Goal: Complete application form

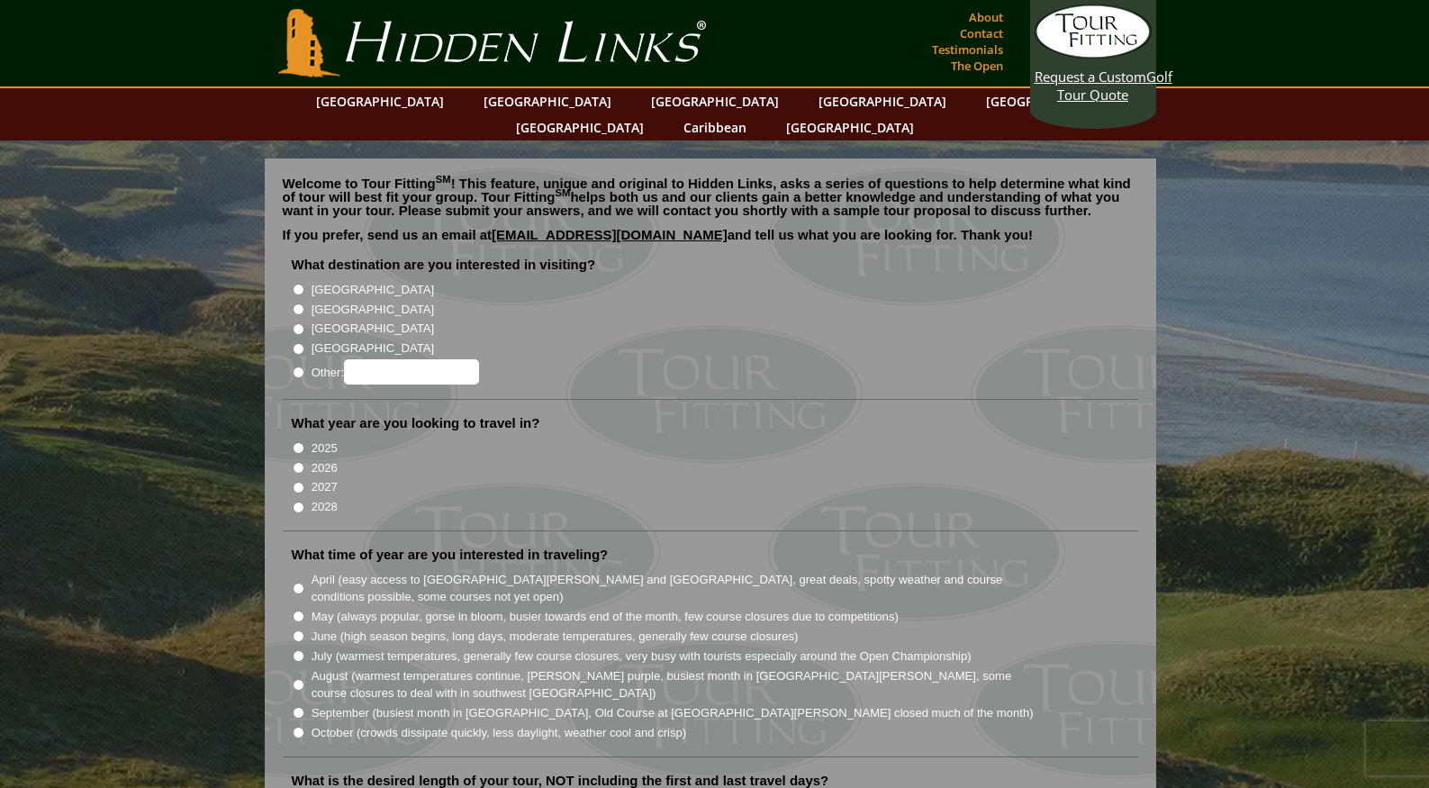
click at [298, 284] on input "[GEOGRAPHIC_DATA]" at bounding box center [299, 290] width 12 height 12
radio input "true"
click at [295, 462] on input "2026" at bounding box center [299, 468] width 12 height 12
radio input "true"
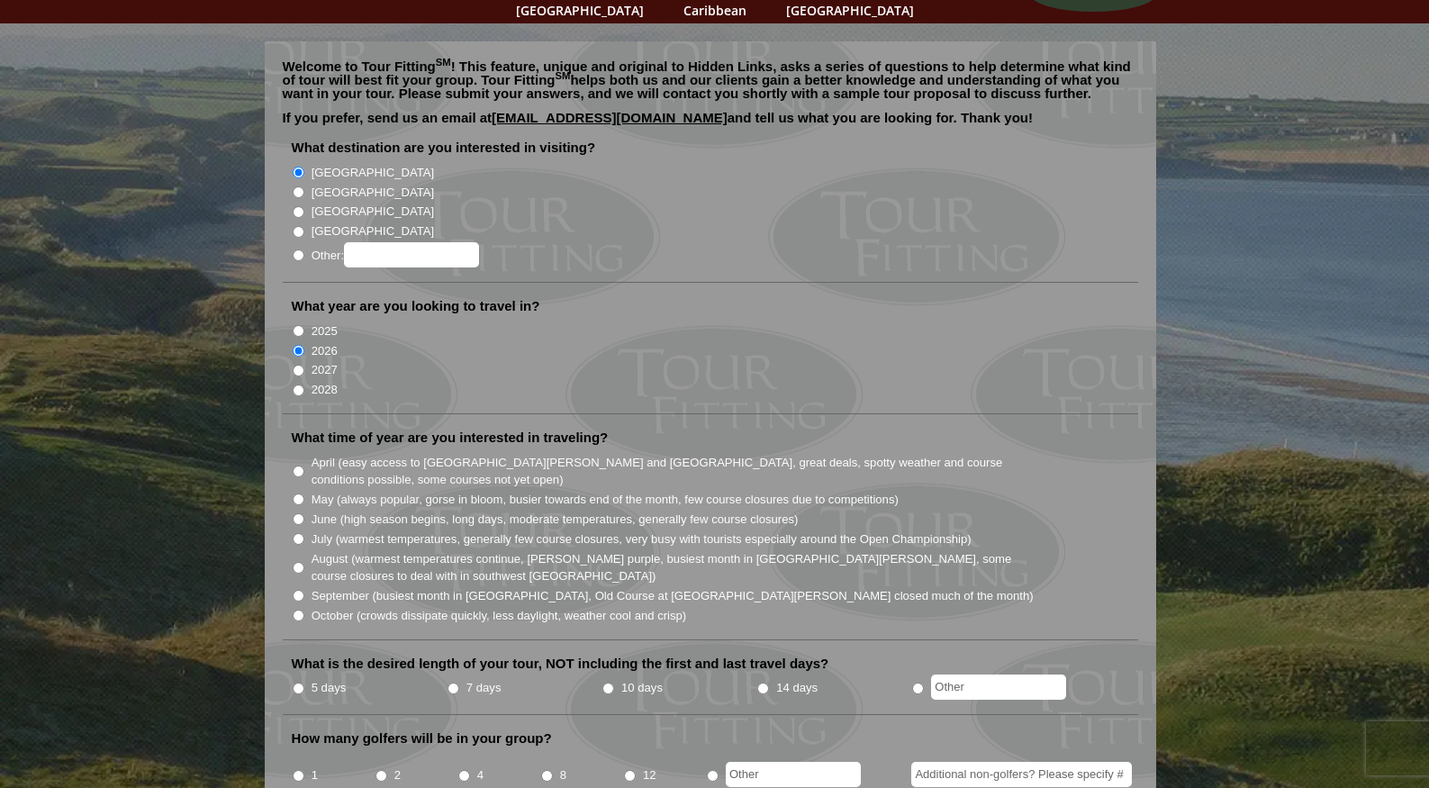
scroll to position [122, 0]
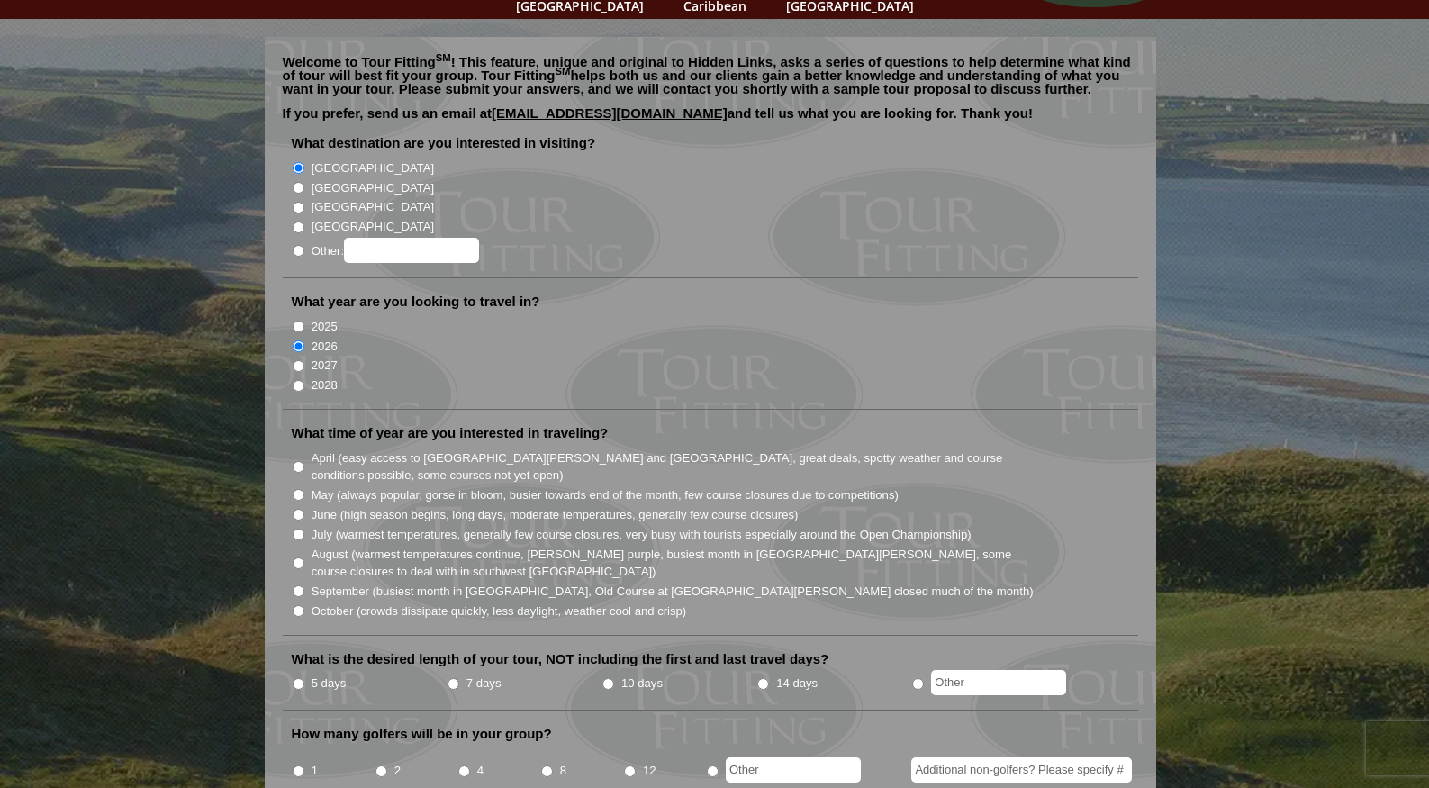
click at [297, 557] on input "August (warmest temperatures continue, heather bright purple, busiest month in …" at bounding box center [299, 563] width 12 height 12
radio input "true"
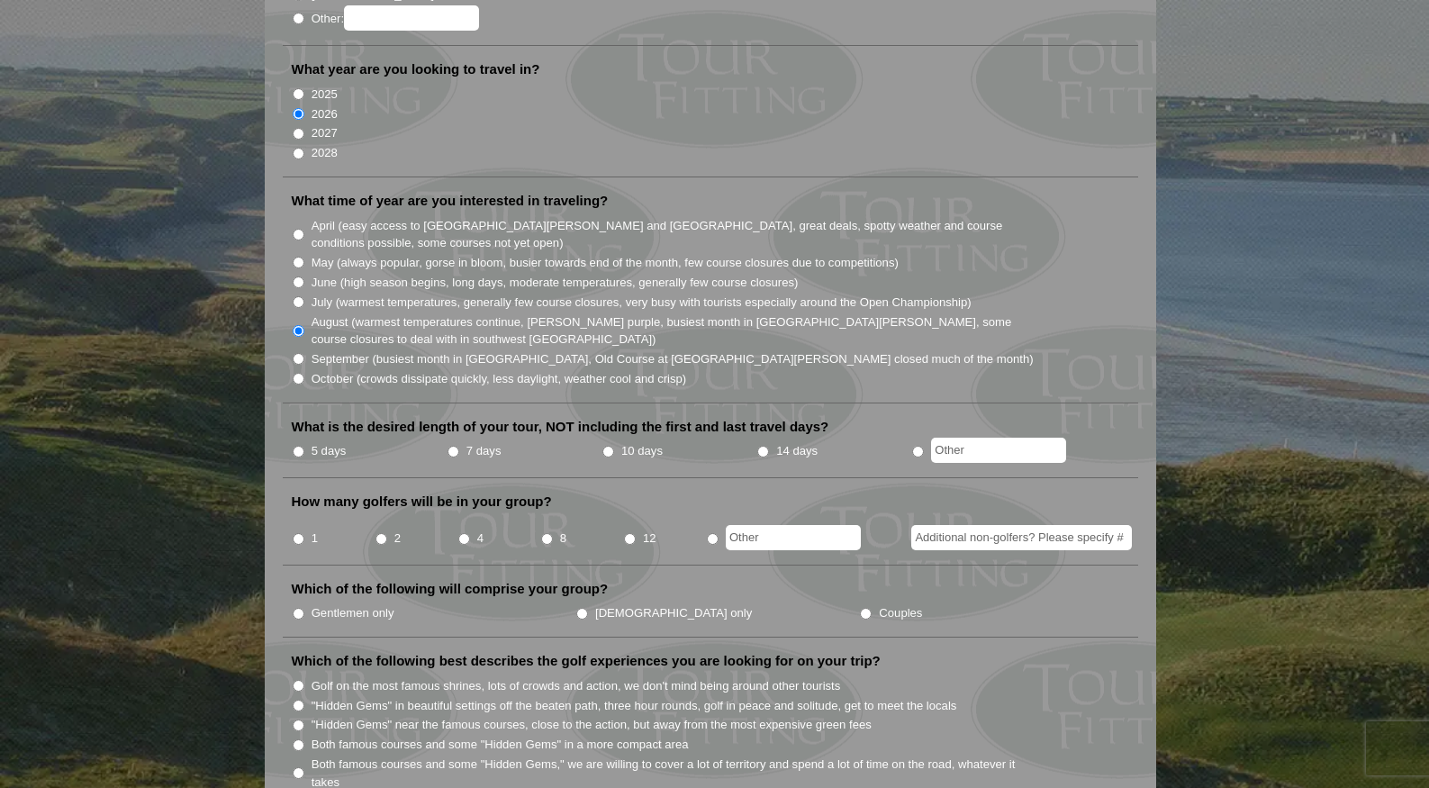
scroll to position [371, 0]
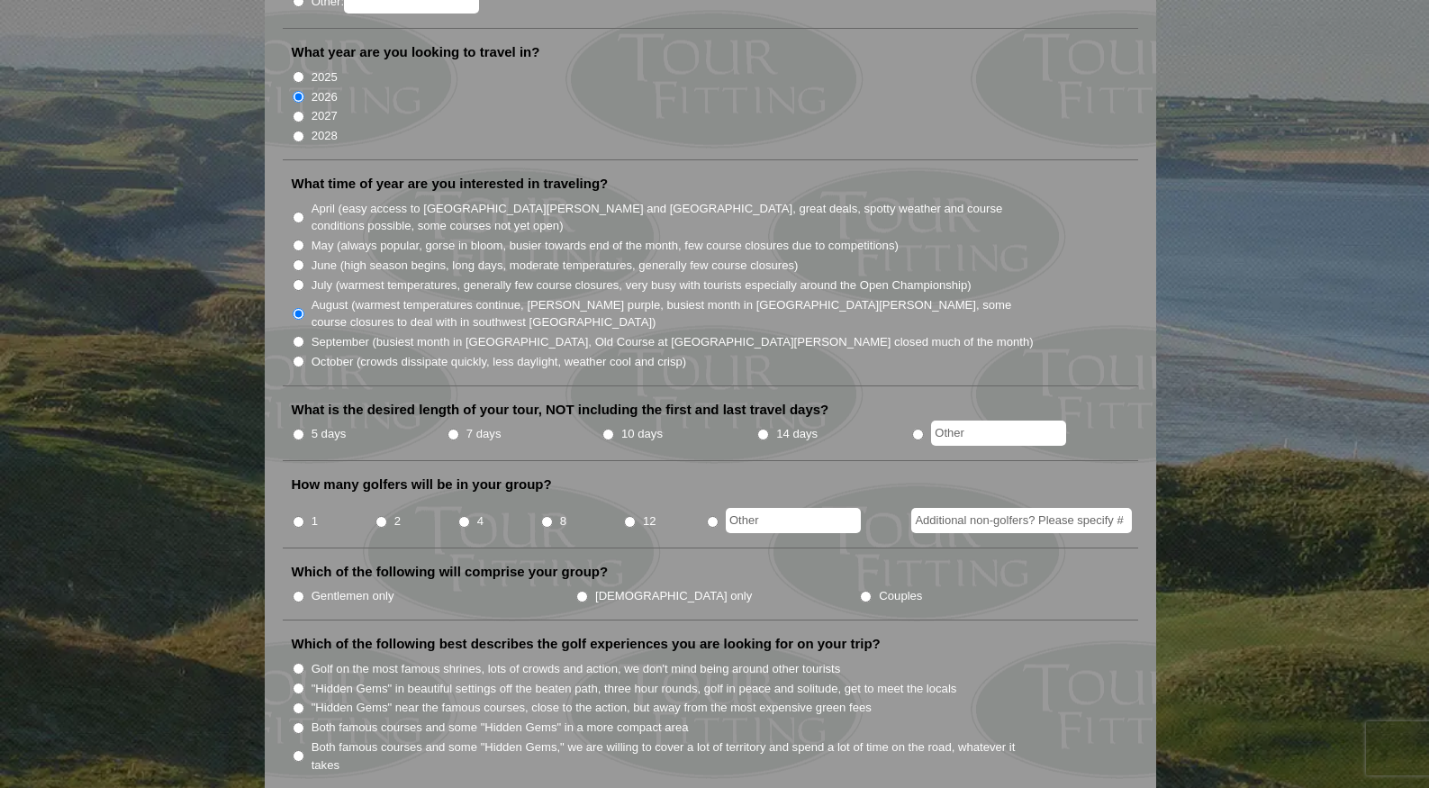
click at [455, 429] on input "7 days" at bounding box center [454, 435] width 12 height 12
radio input "true"
click at [382, 516] on input "2" at bounding box center [382, 522] width 12 height 12
radio input "true"
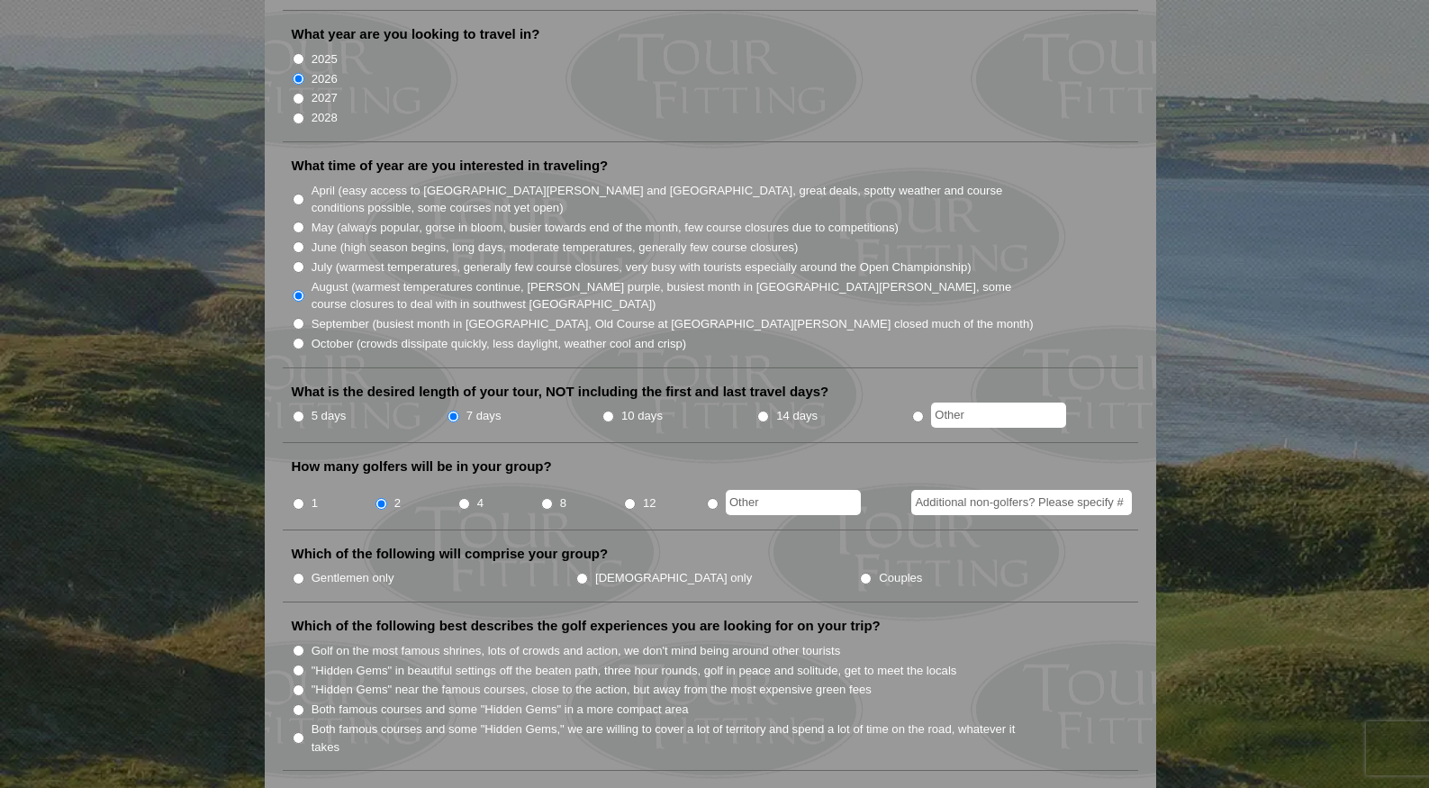
scroll to position [396, 0]
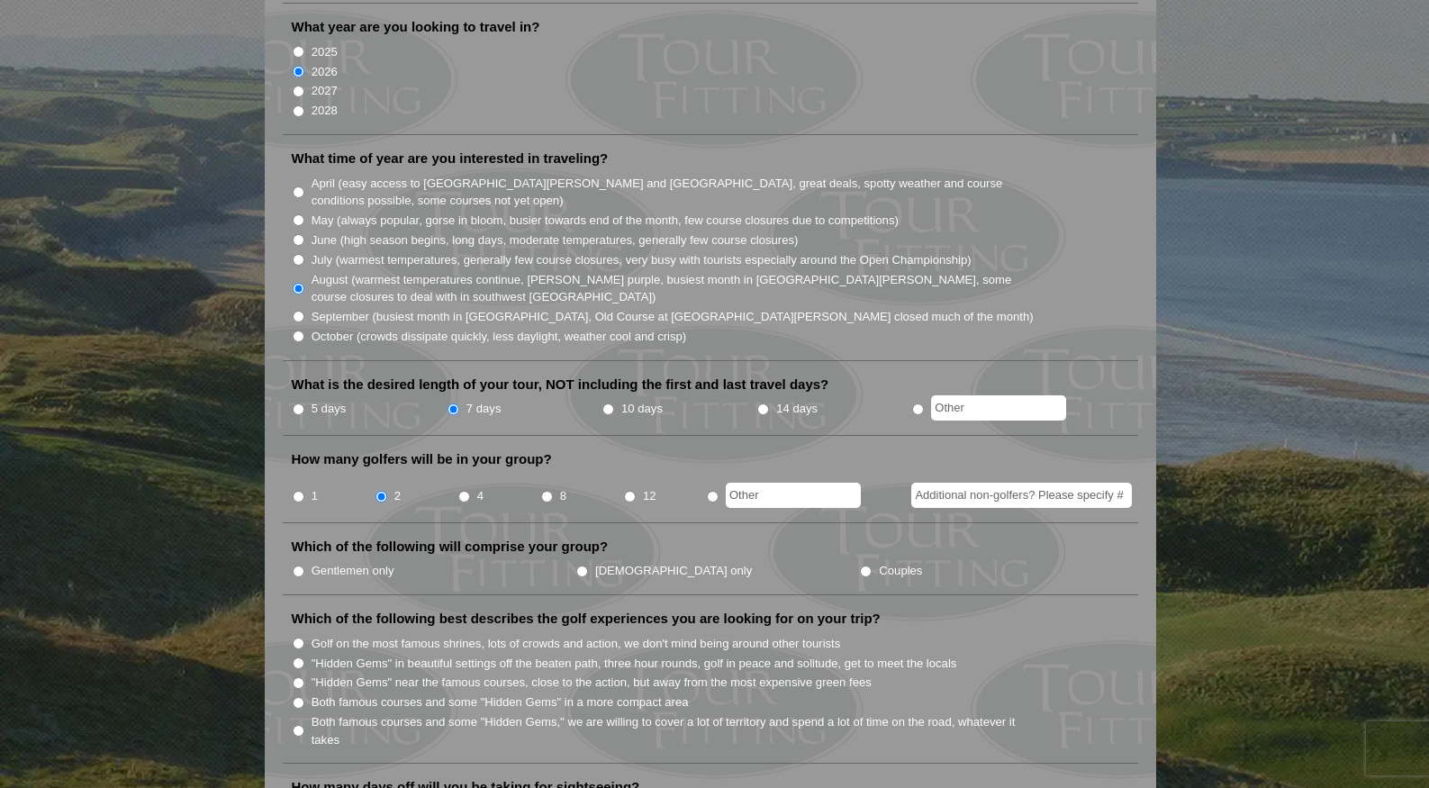
click at [295, 566] on input "Gentlemen only" at bounding box center [299, 572] width 12 height 12
radio input "true"
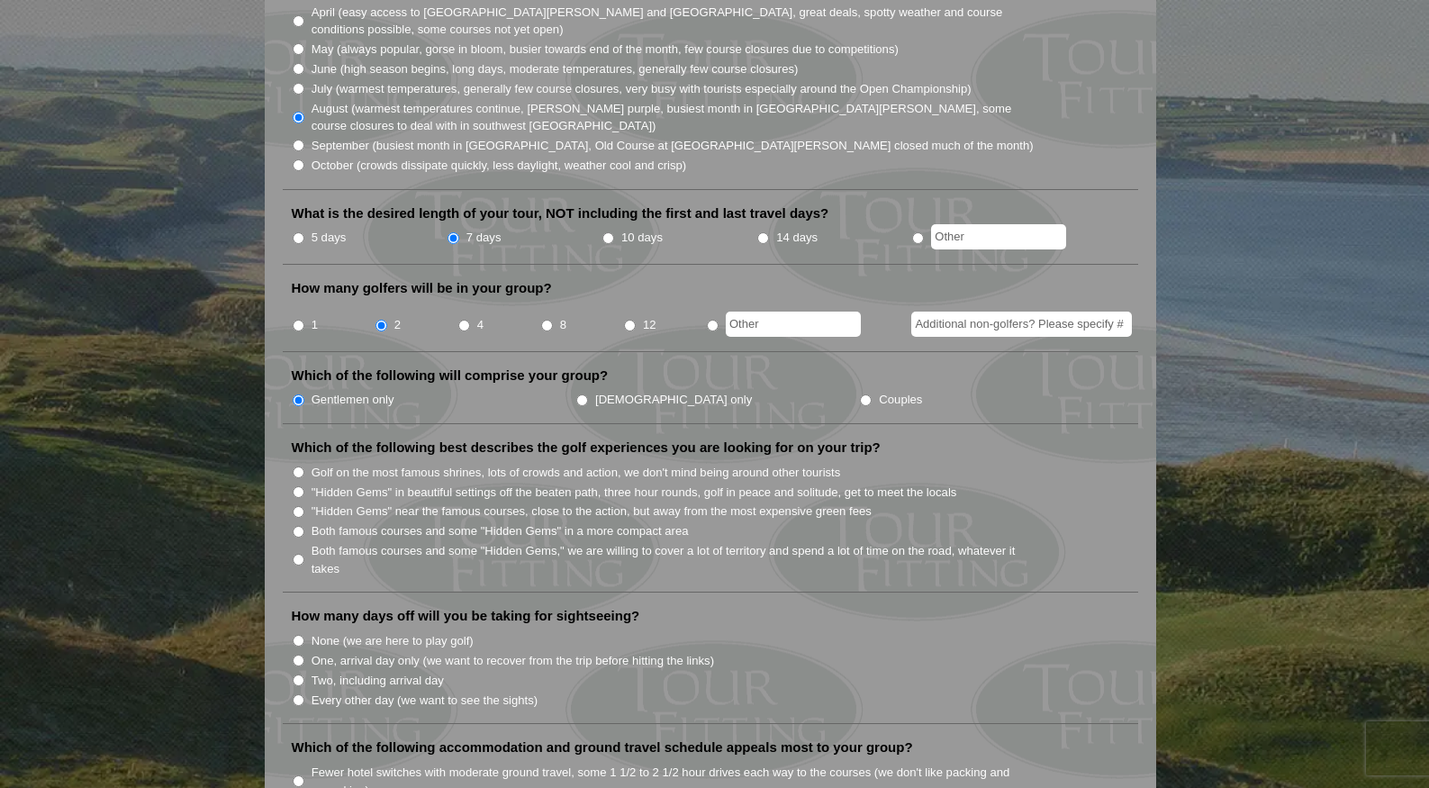
scroll to position [614, 0]
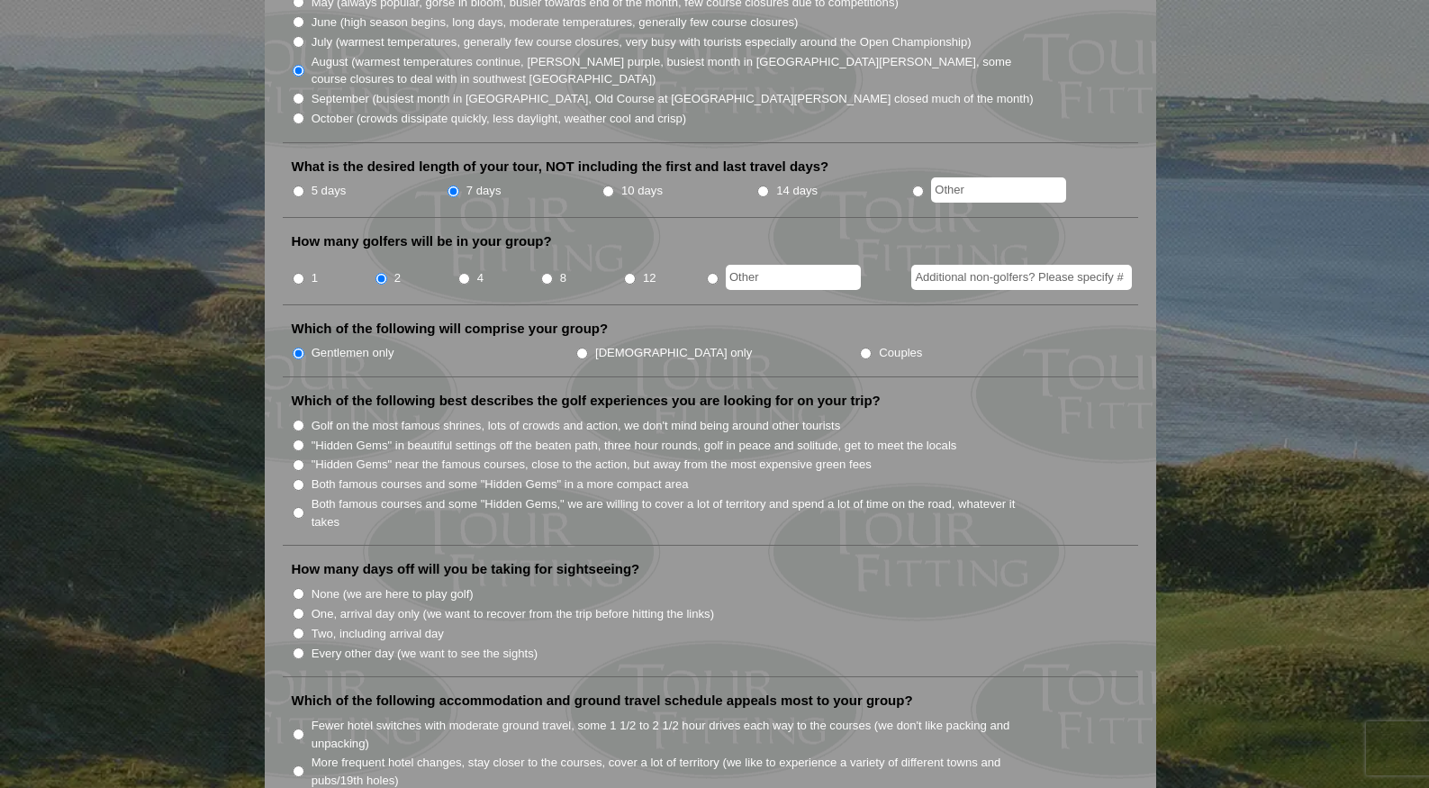
click at [298, 479] on input "Both famous courses and some "Hidden Gems" in a more compact area" at bounding box center [299, 485] width 12 height 12
radio input "true"
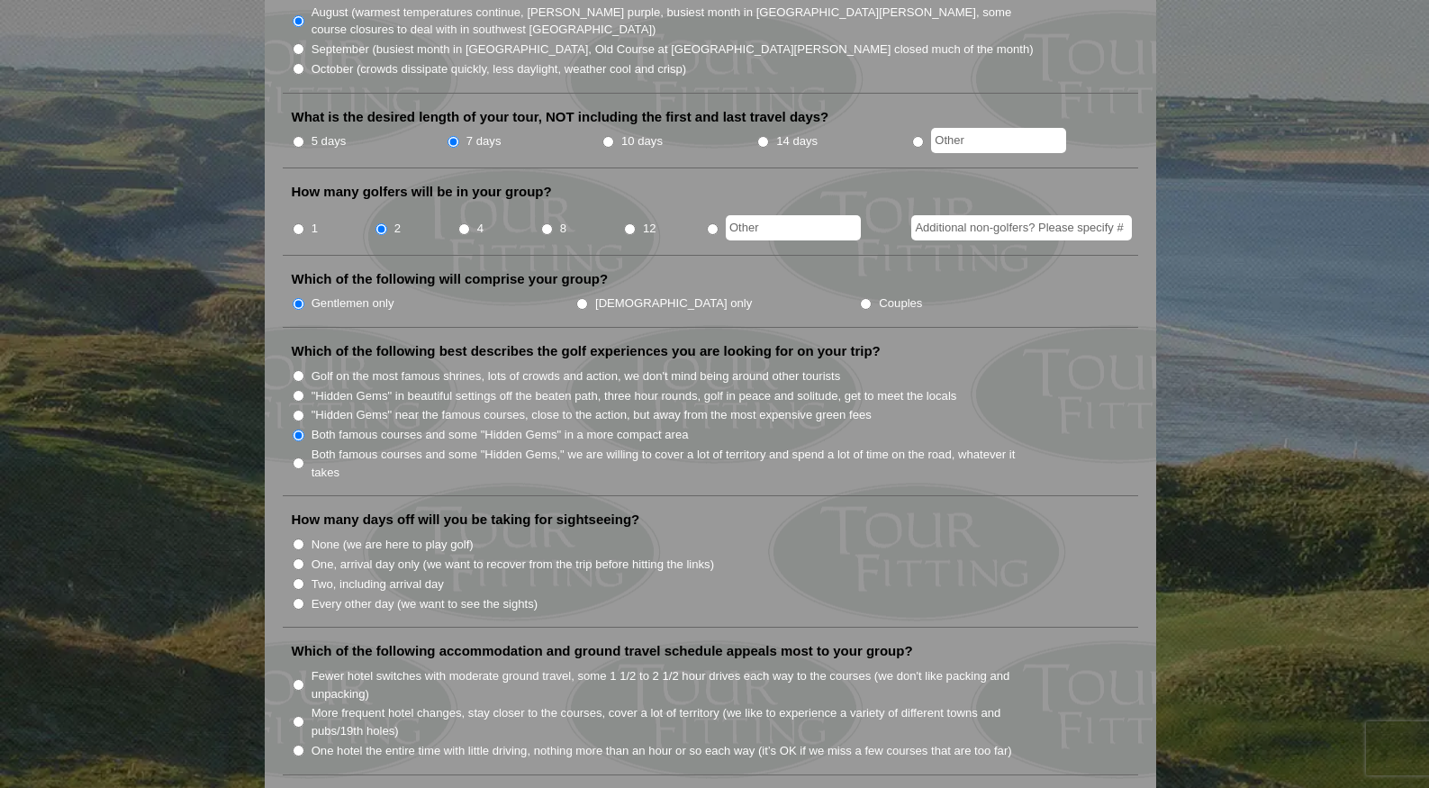
scroll to position [666, 0]
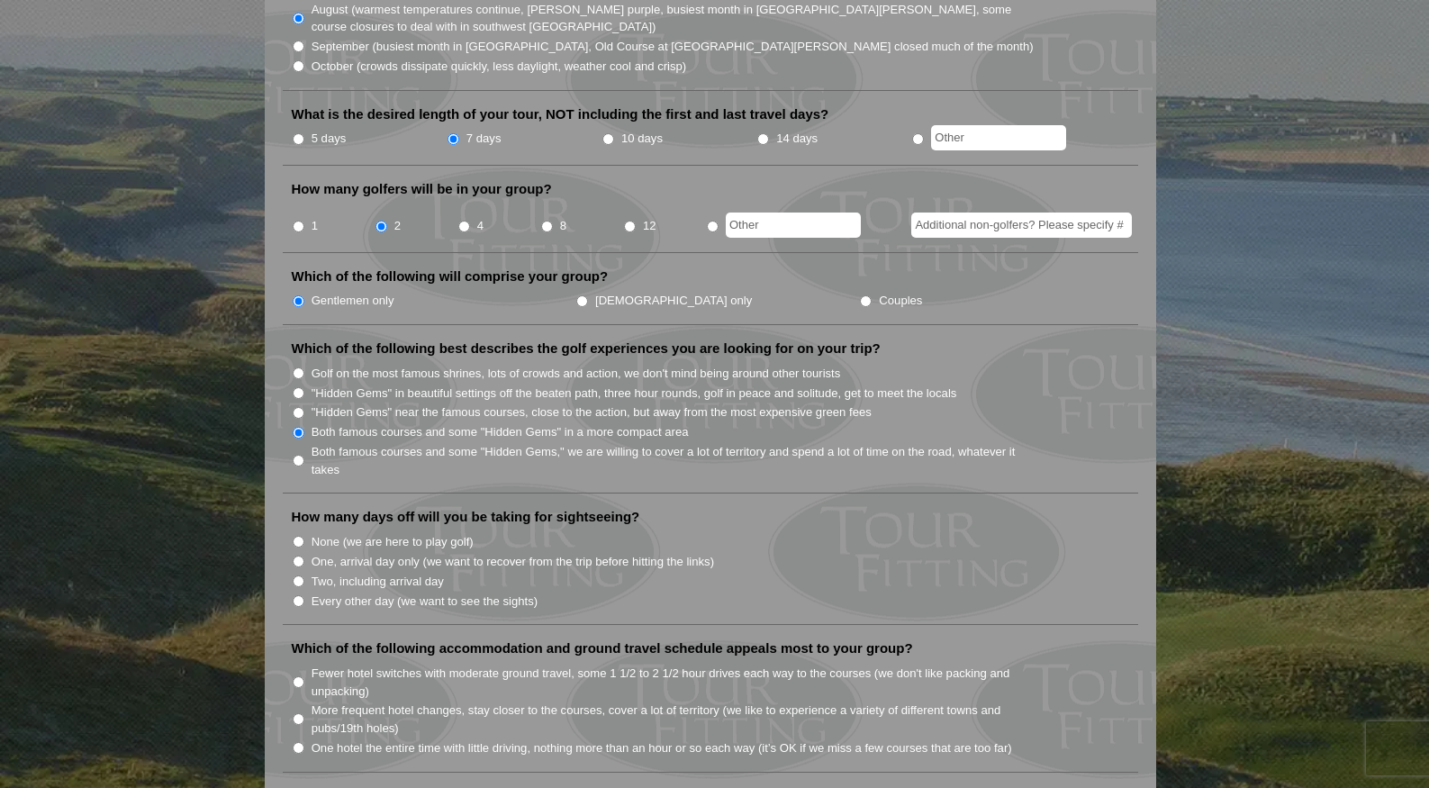
click at [297, 575] on input "Two, including arrival day" at bounding box center [299, 581] width 12 height 12
radio input "true"
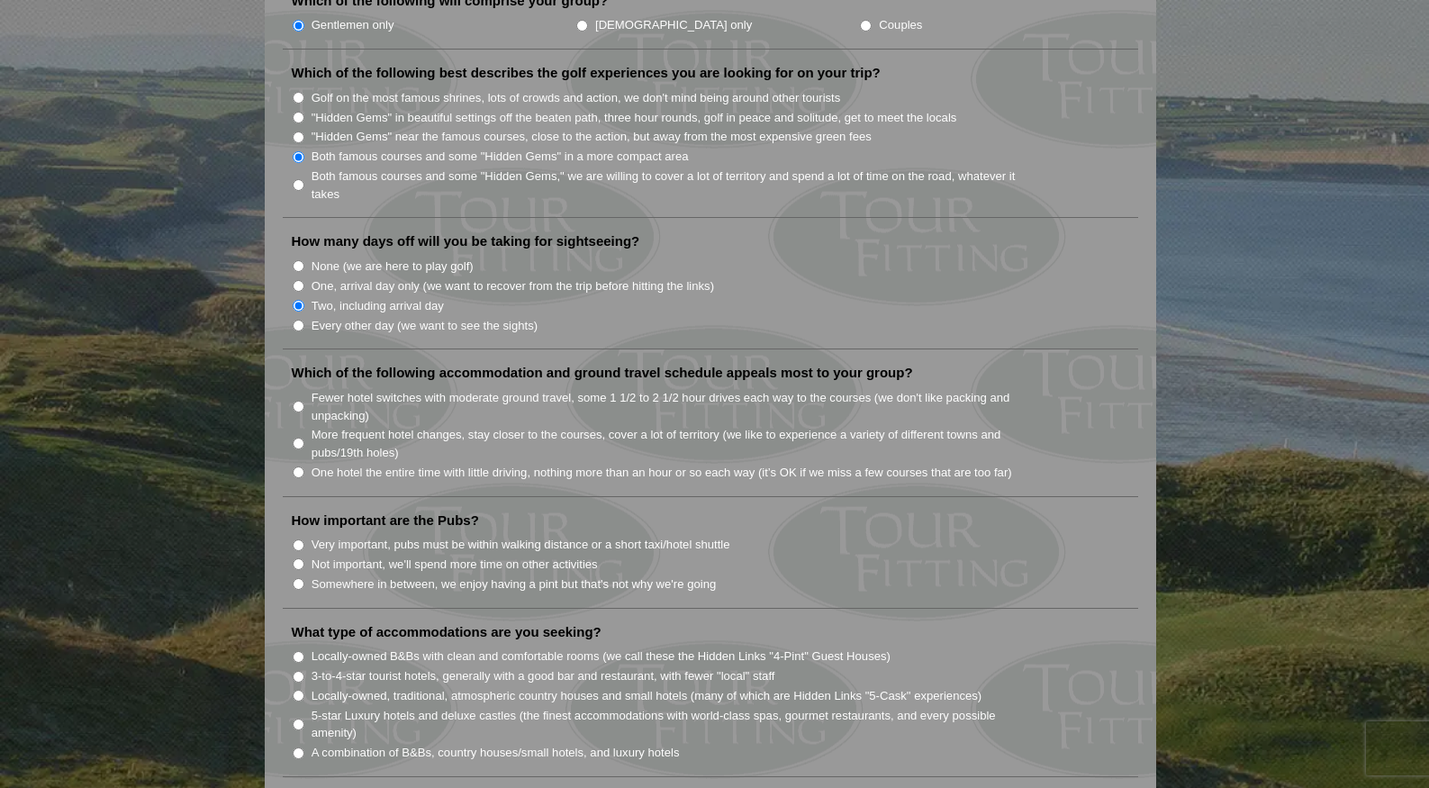
scroll to position [962, 0]
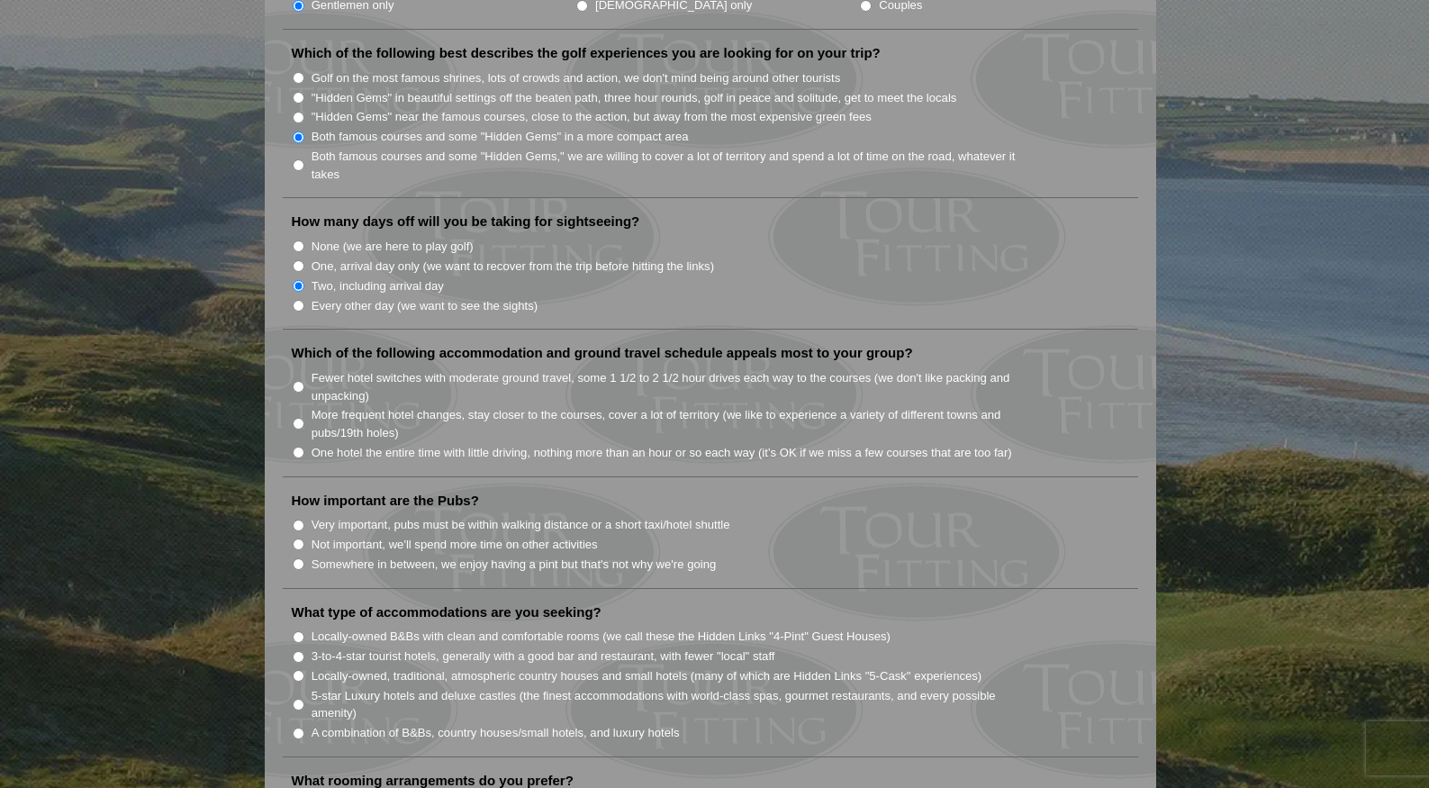
click at [301, 447] on input "One hotel the entire time with little driving, nothing more than an hour or so …" at bounding box center [299, 453] width 12 height 12
radio input "true"
click at [296, 520] on input "Very important, pubs must be within walking distance or a short taxi/hotel shut…" at bounding box center [299, 526] width 12 height 12
radio input "true"
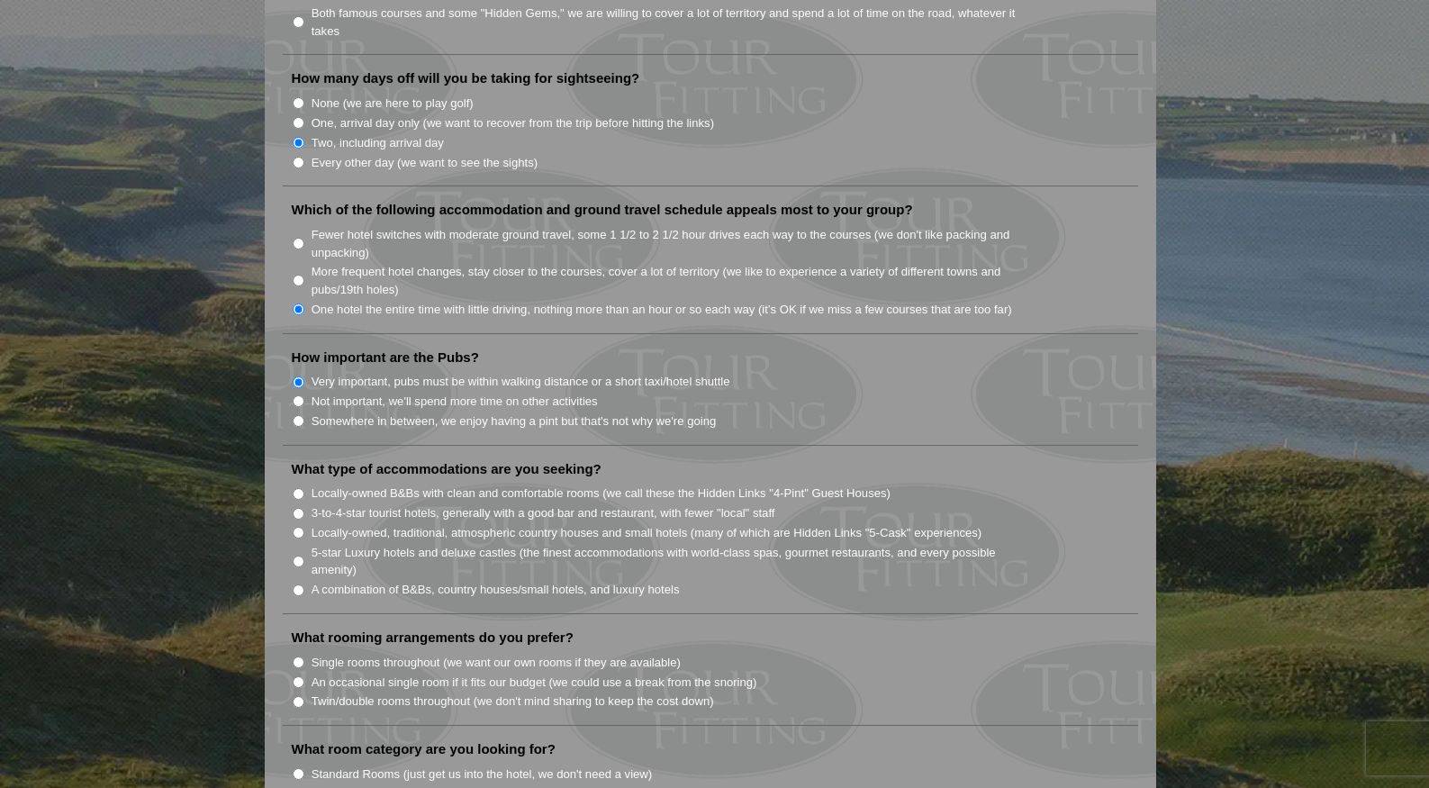
scroll to position [1119, 0]
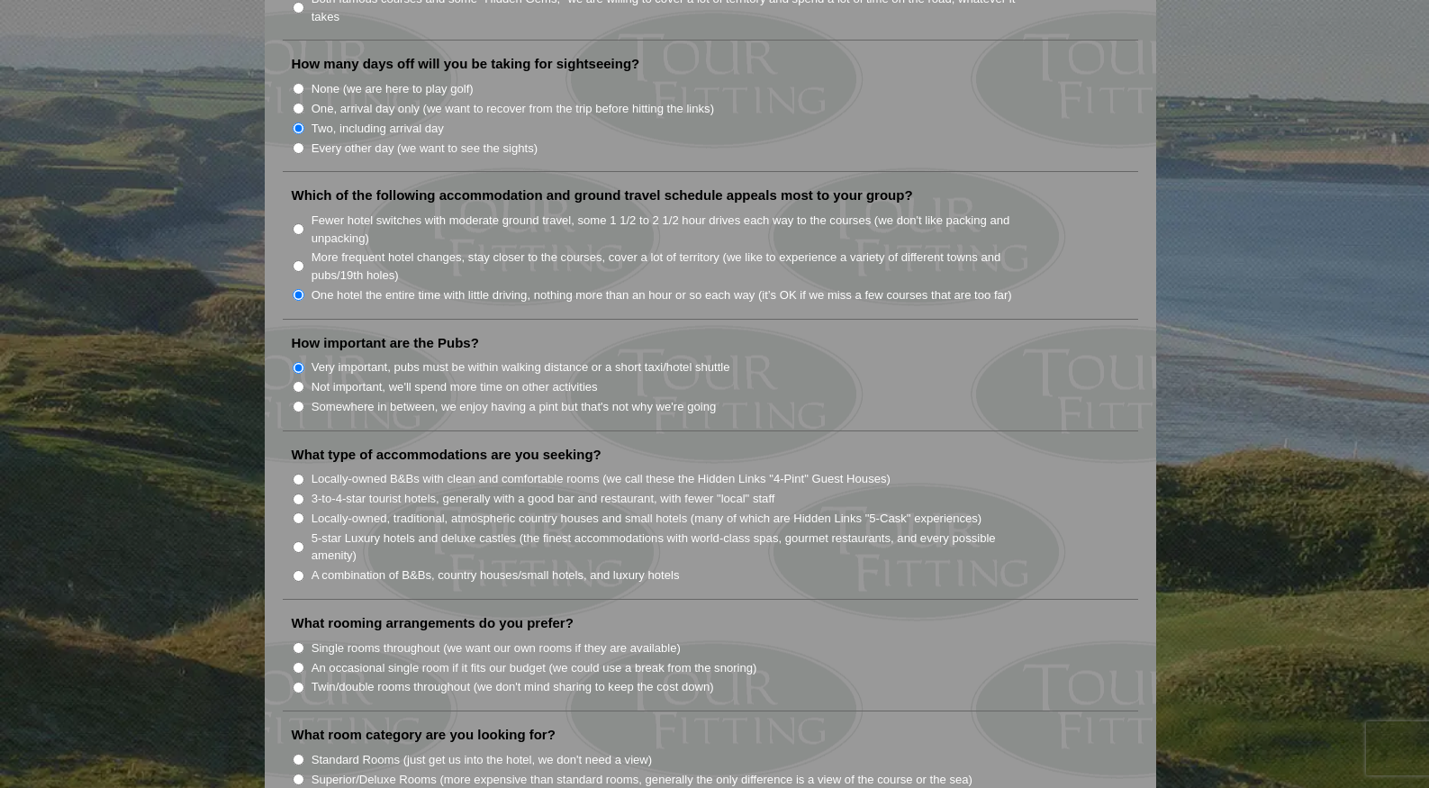
click at [299, 570] on input "A combination of B&Bs, country houses/small hotels, and luxury hotels" at bounding box center [299, 576] width 12 height 12
radio input "true"
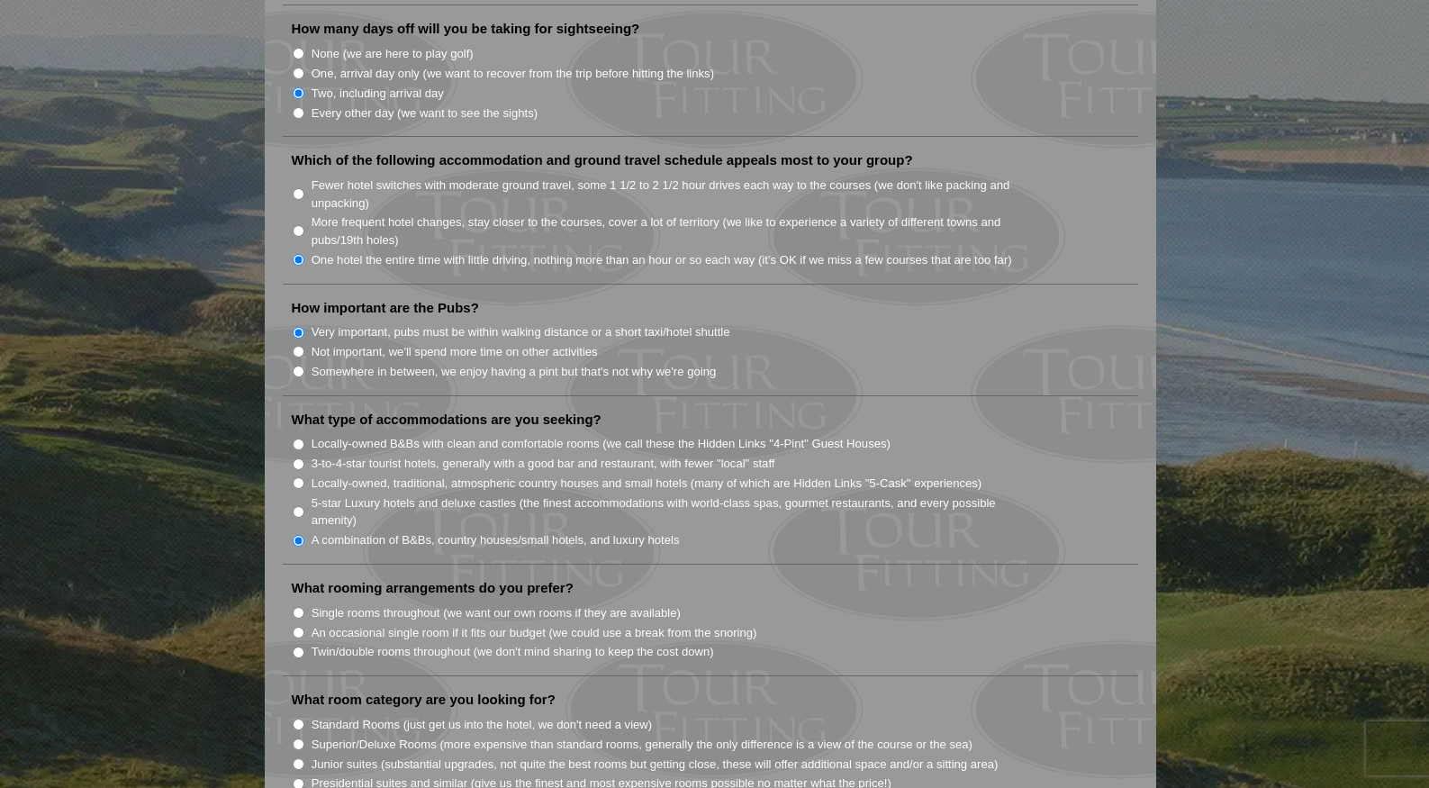
scroll to position [1155, 0]
click at [295, 606] on input "Single rooms throughout (we want our own rooms if they are available)" at bounding box center [299, 612] width 12 height 12
radio input "true"
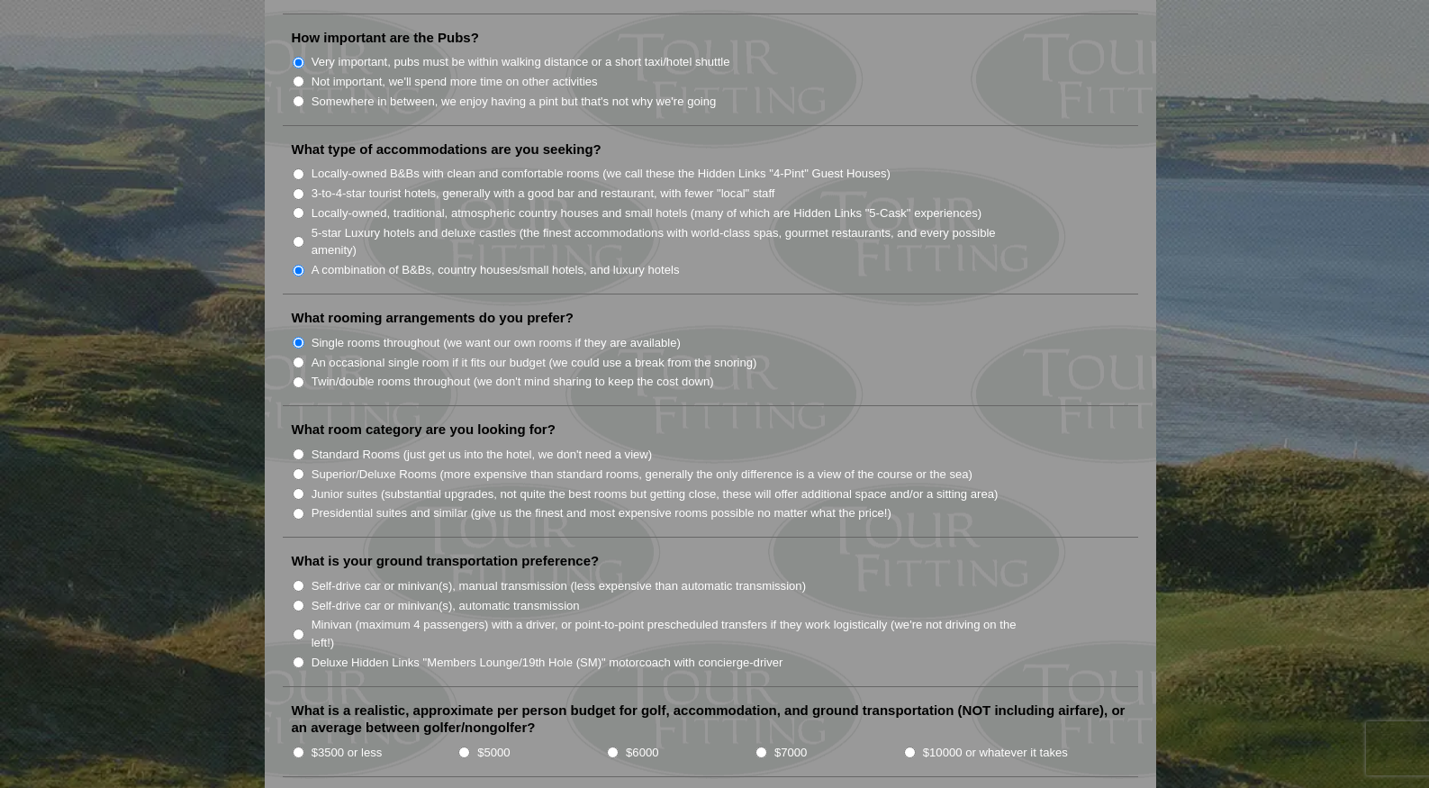
scroll to position [1426, 0]
click at [301, 448] on input "Standard Rooms (just get us into the hotel, we don't need a view)" at bounding box center [299, 454] width 12 height 12
radio input "true"
click at [296, 628] on input "Minivan (maximum 4 passengers) with a driver, or point-to-point prescheduled tr…" at bounding box center [299, 634] width 12 height 12
radio input "true"
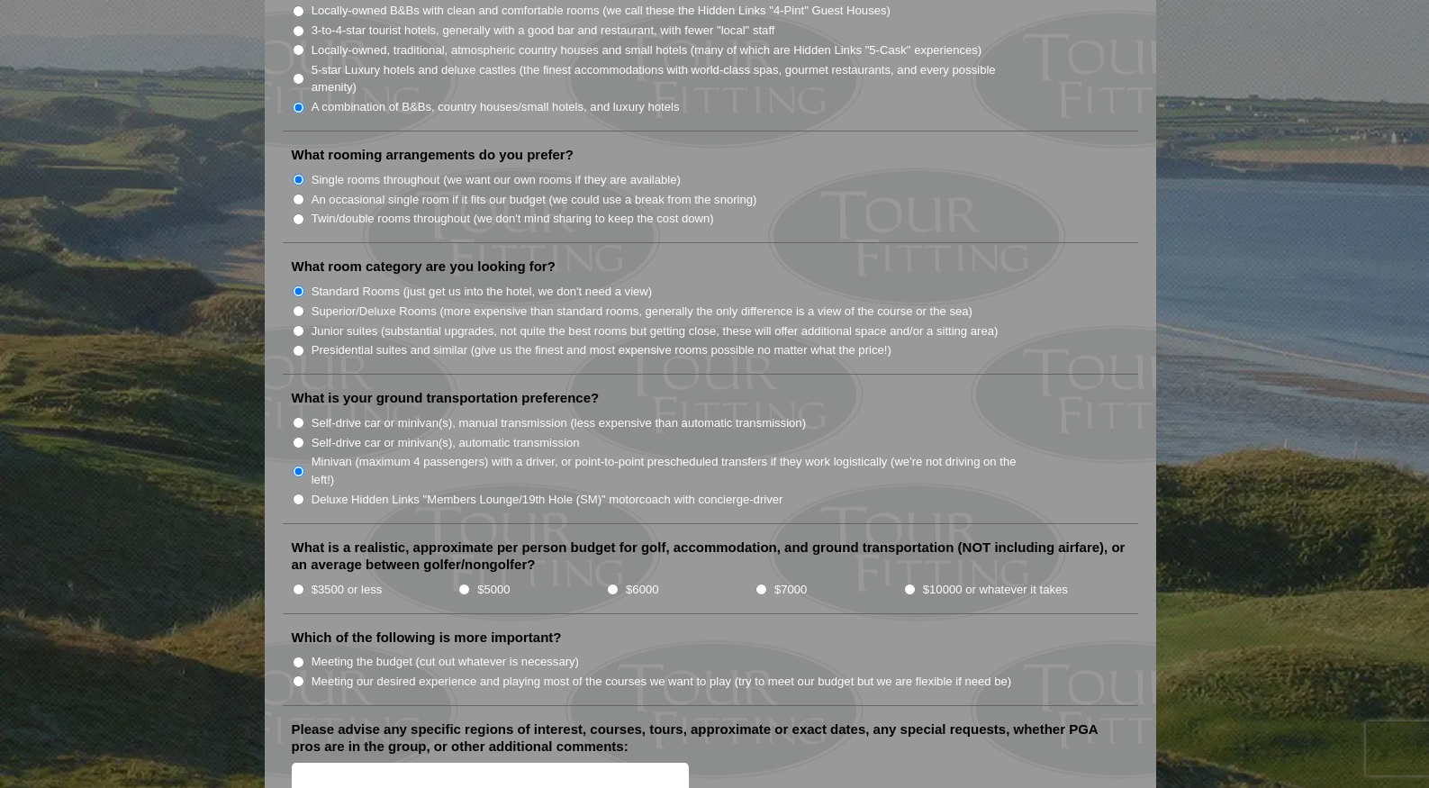
scroll to position [1648, 0]
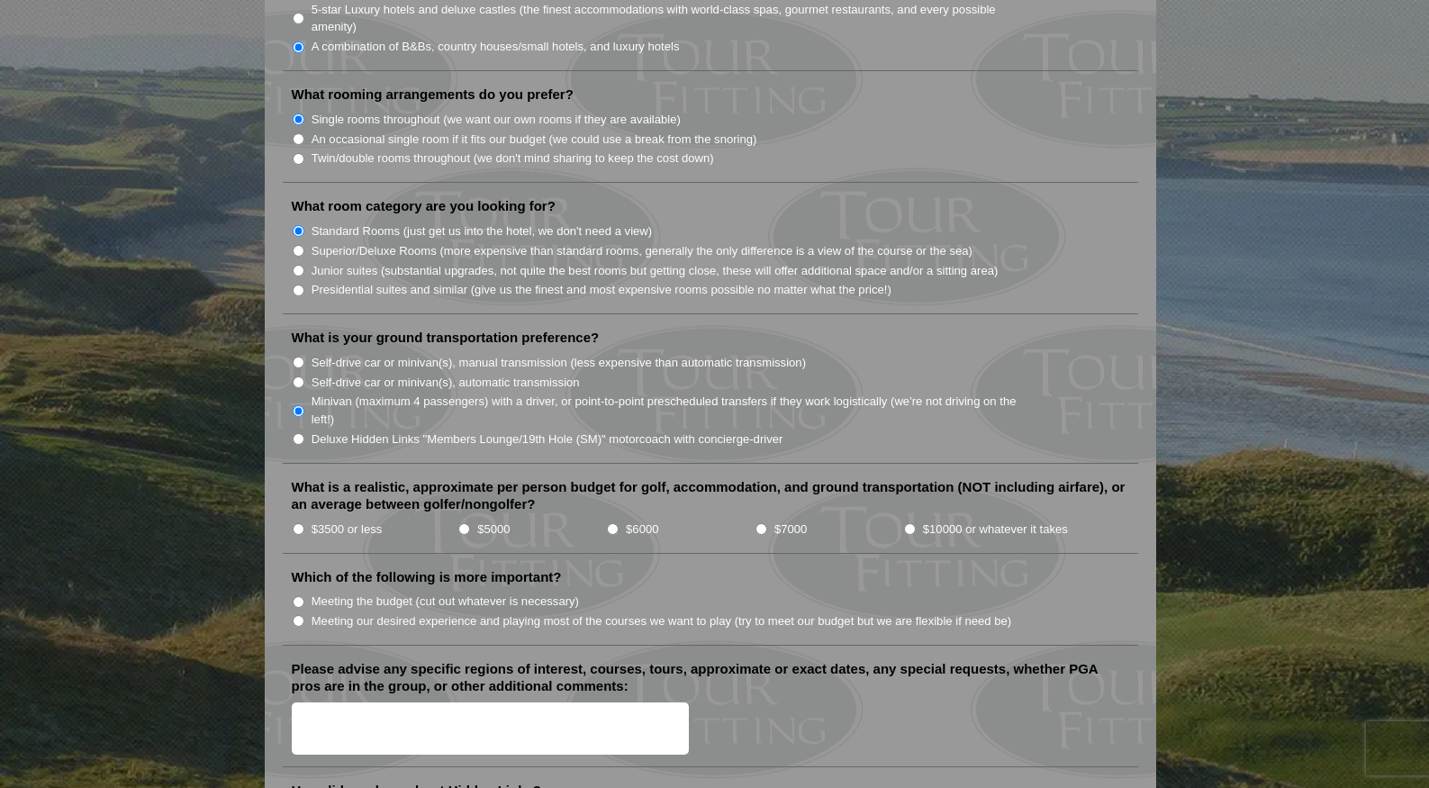
click at [301, 523] on input "$3500 or less" at bounding box center [299, 529] width 12 height 12
radio input "true"
click at [297, 615] on input "Meeting our desired experience and playing most of the courses we want to play …" at bounding box center [299, 621] width 12 height 12
radio input "true"
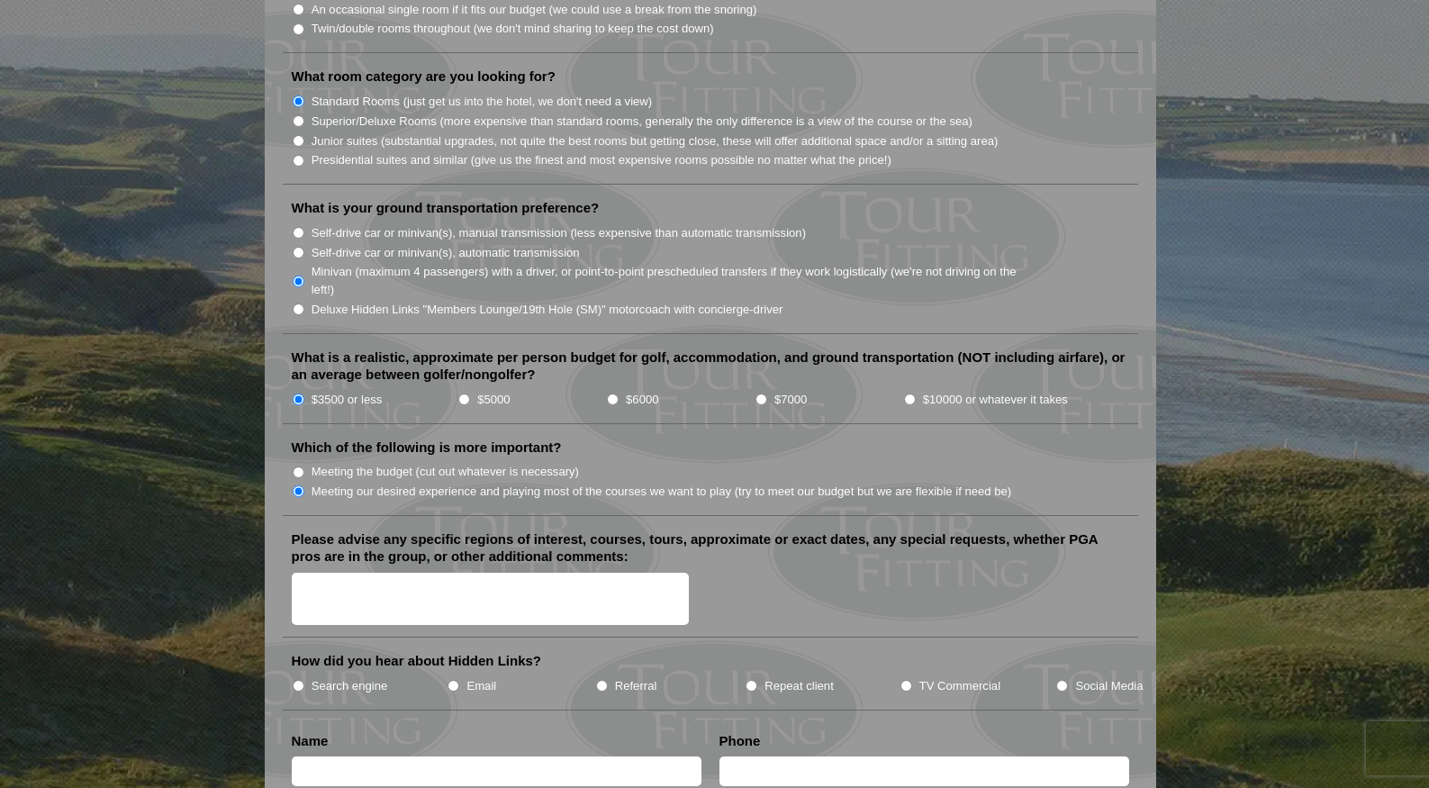
scroll to position [1780, 0]
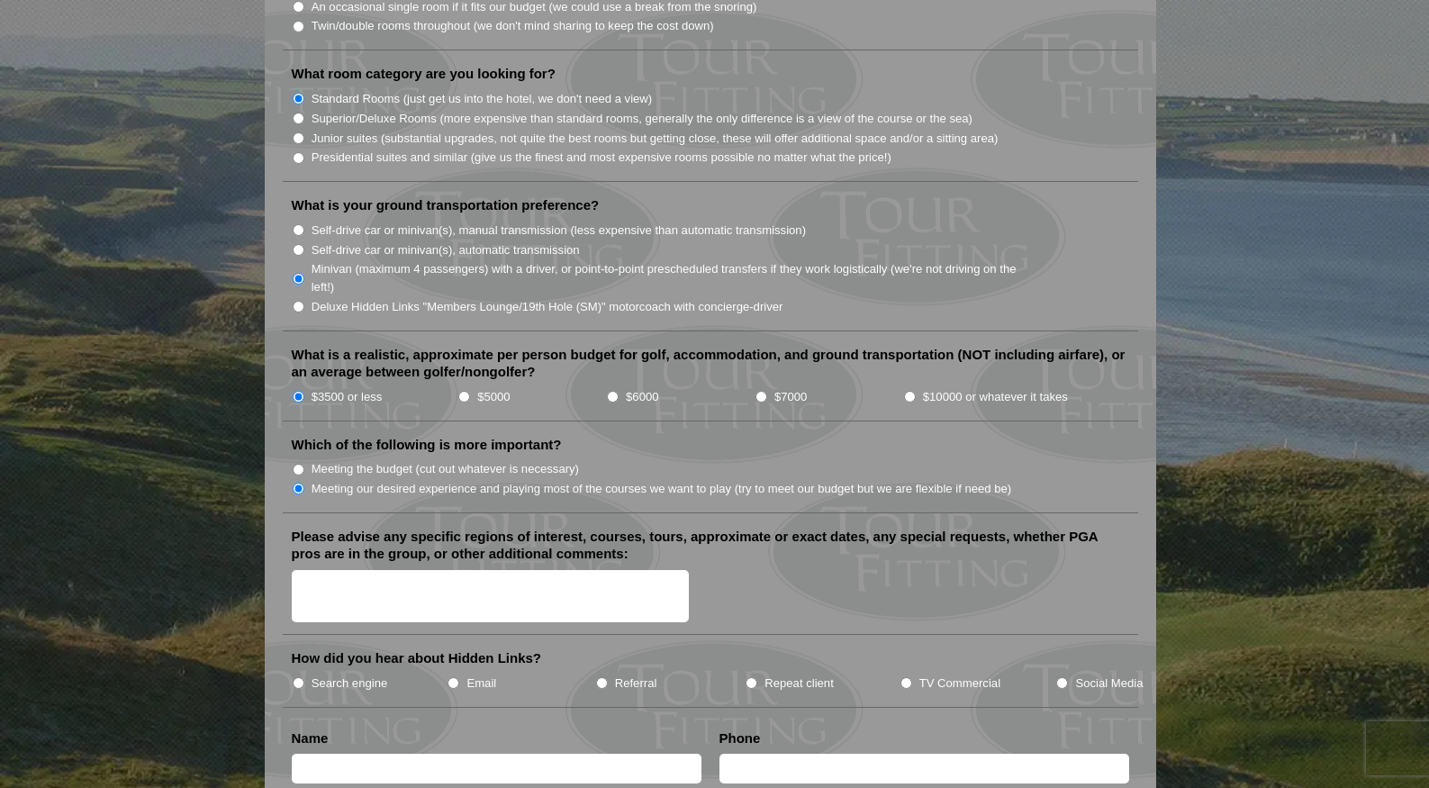
click at [404, 570] on textarea "Please advise any specific regions of interest, courses, tours, approximate or …" at bounding box center [491, 596] width 398 height 53
type textarea "Royal County Down, Royal Portrush"
click at [904, 677] on input "TV Commercial" at bounding box center [907, 683] width 12 height 12
radio input "true"
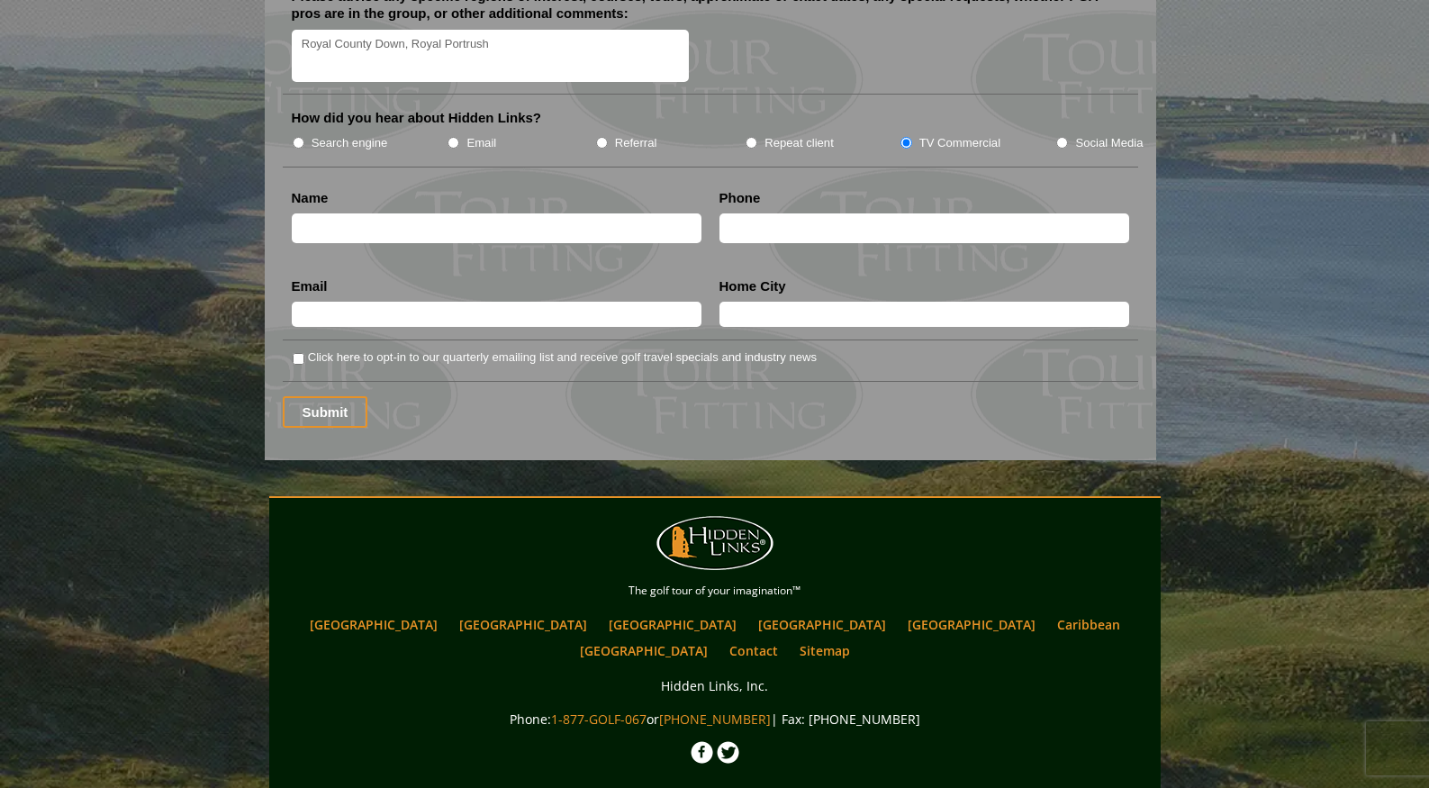
scroll to position [2395, 0]
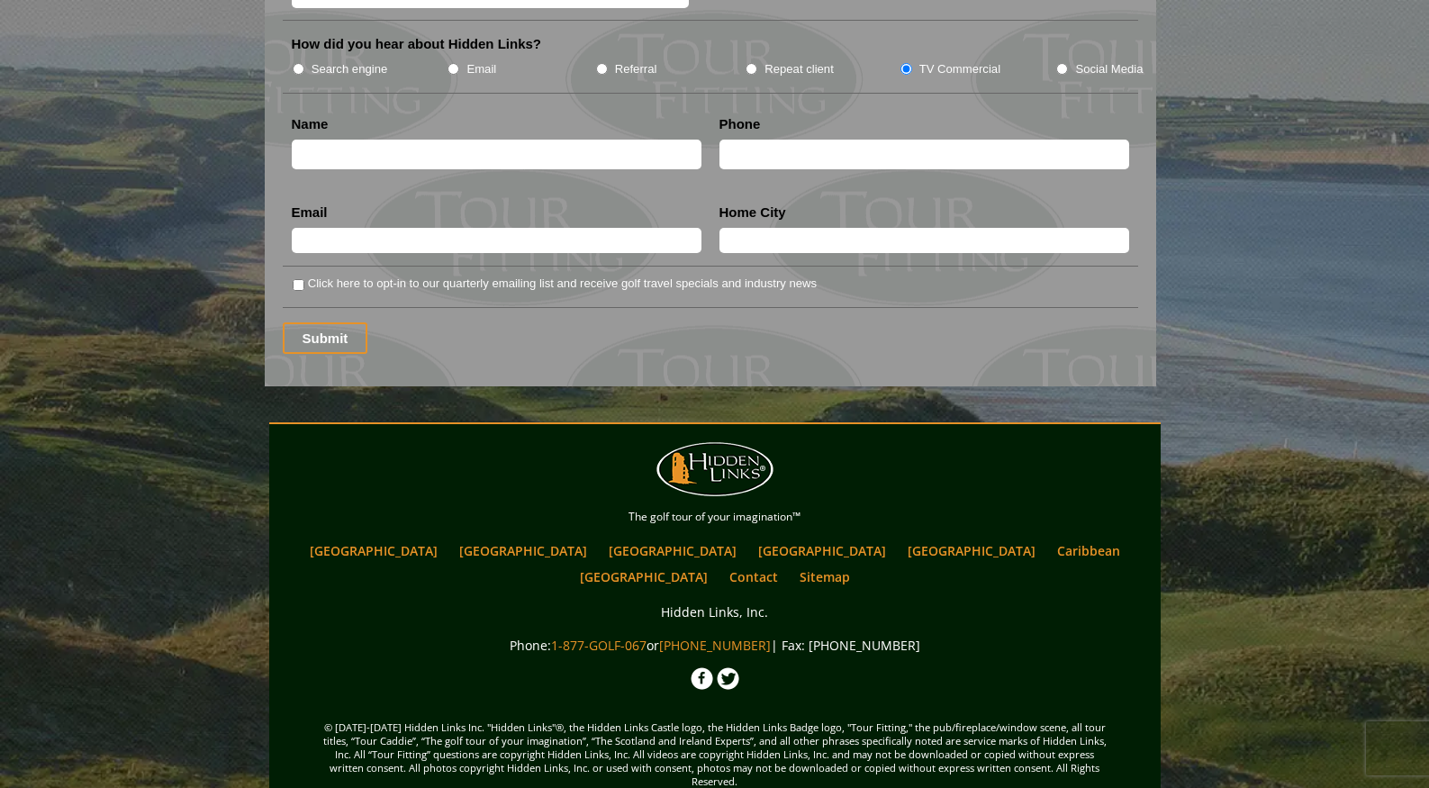
click at [381, 140] on input "text" at bounding box center [497, 155] width 410 height 30
type input "Pat HUnter"
type input "fphunter@icloud.com"
click at [745, 228] on input "text" at bounding box center [925, 240] width 410 height 25
type input "Clayton, NC"
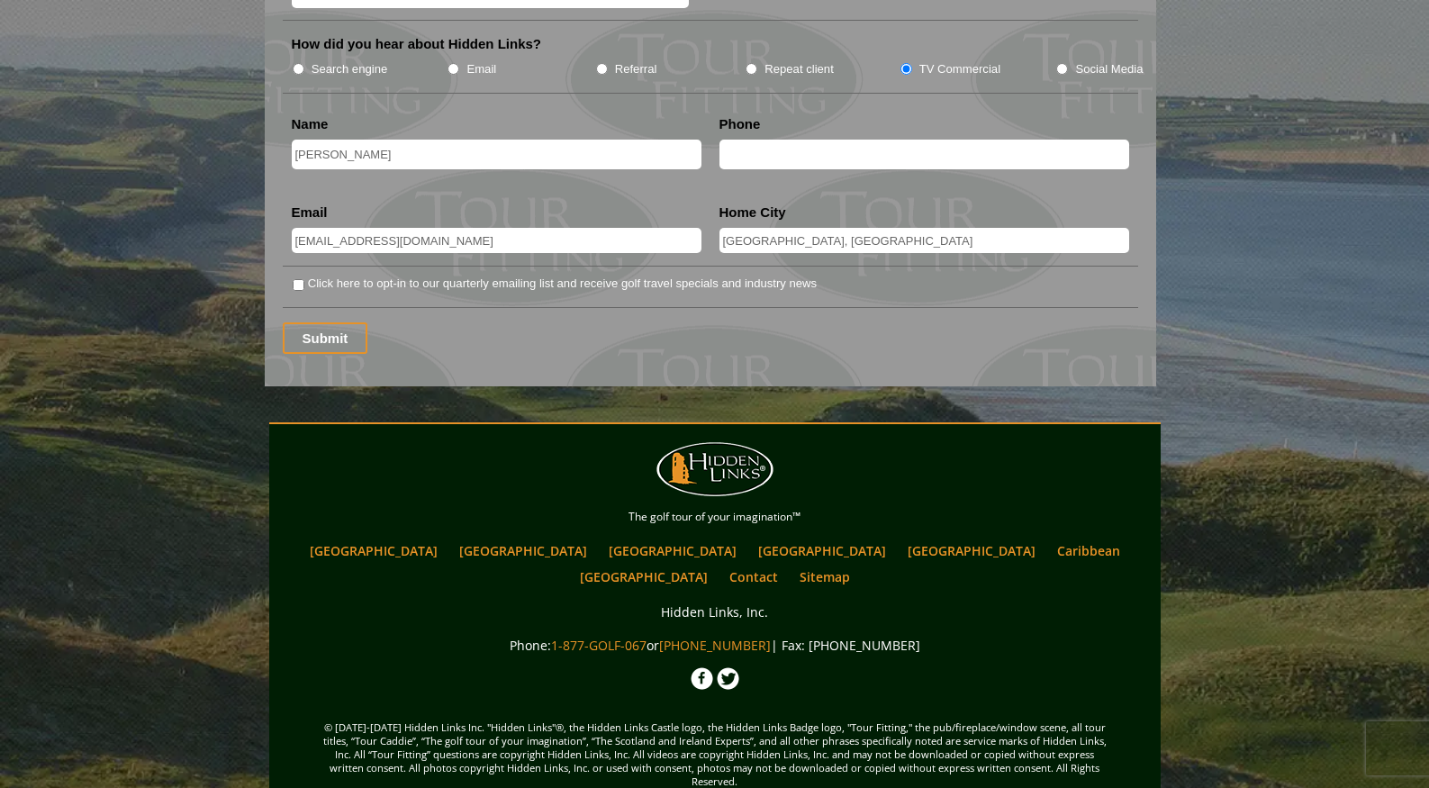
click at [923, 140] on input "text" at bounding box center [925, 155] width 410 height 30
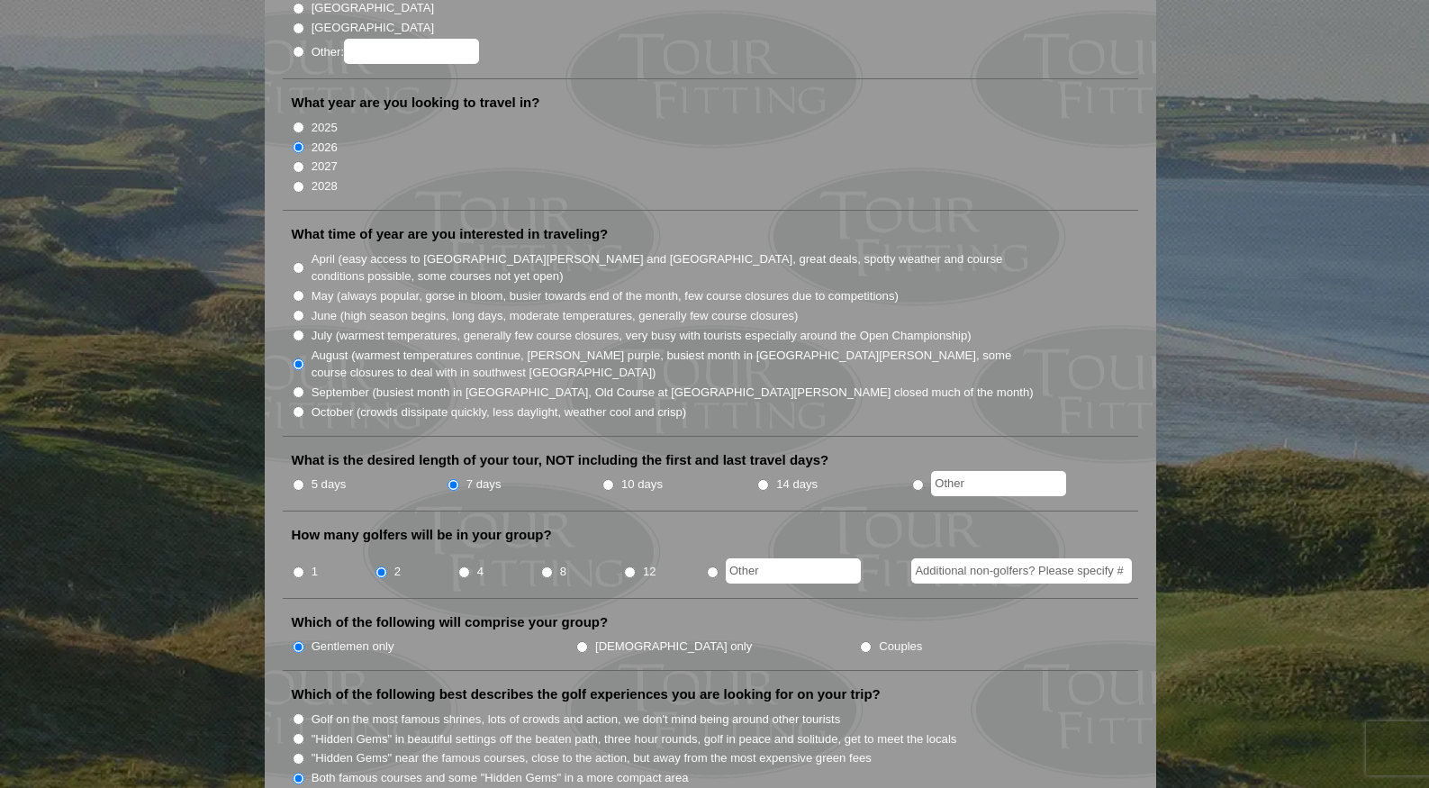
scroll to position [0, 0]
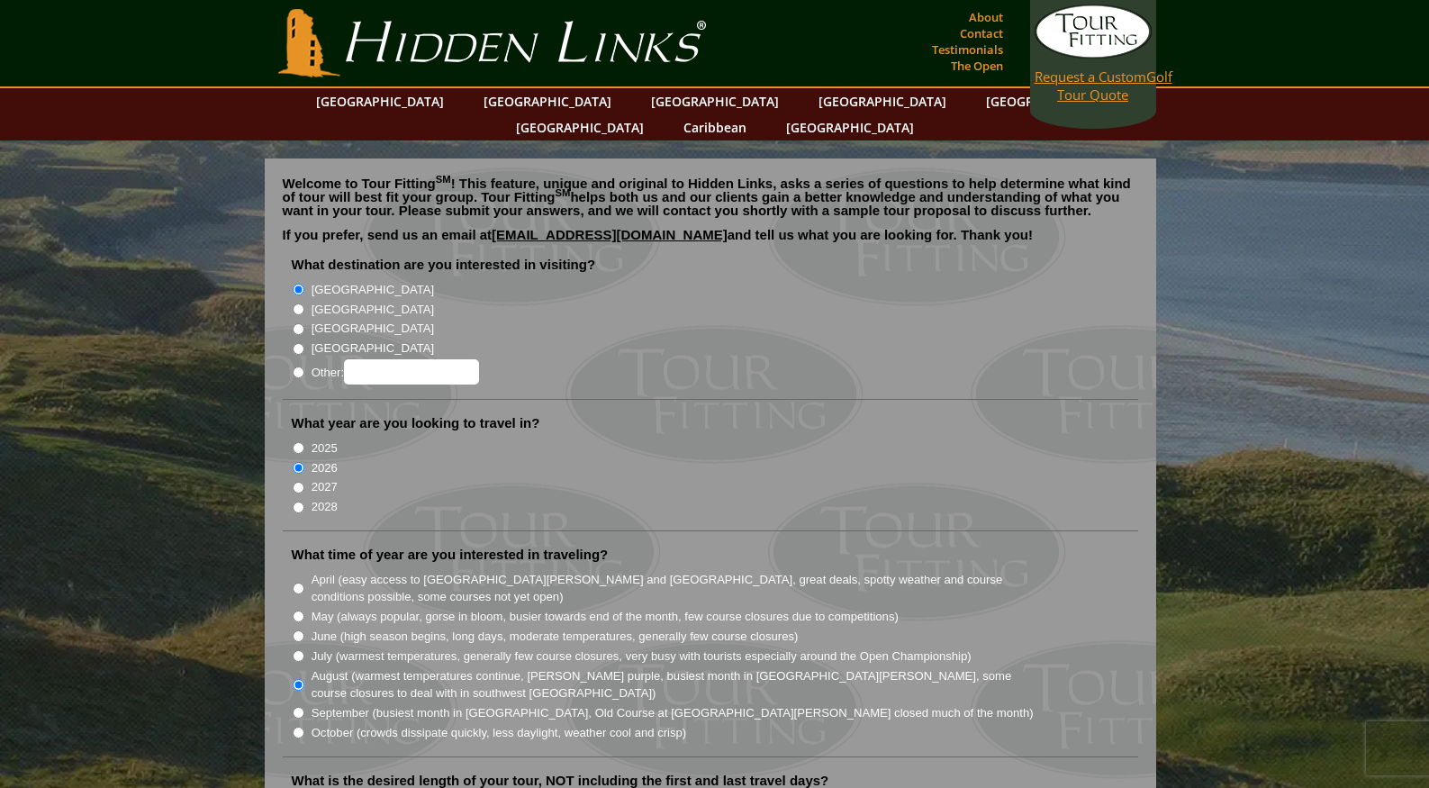
type input "7323063992"
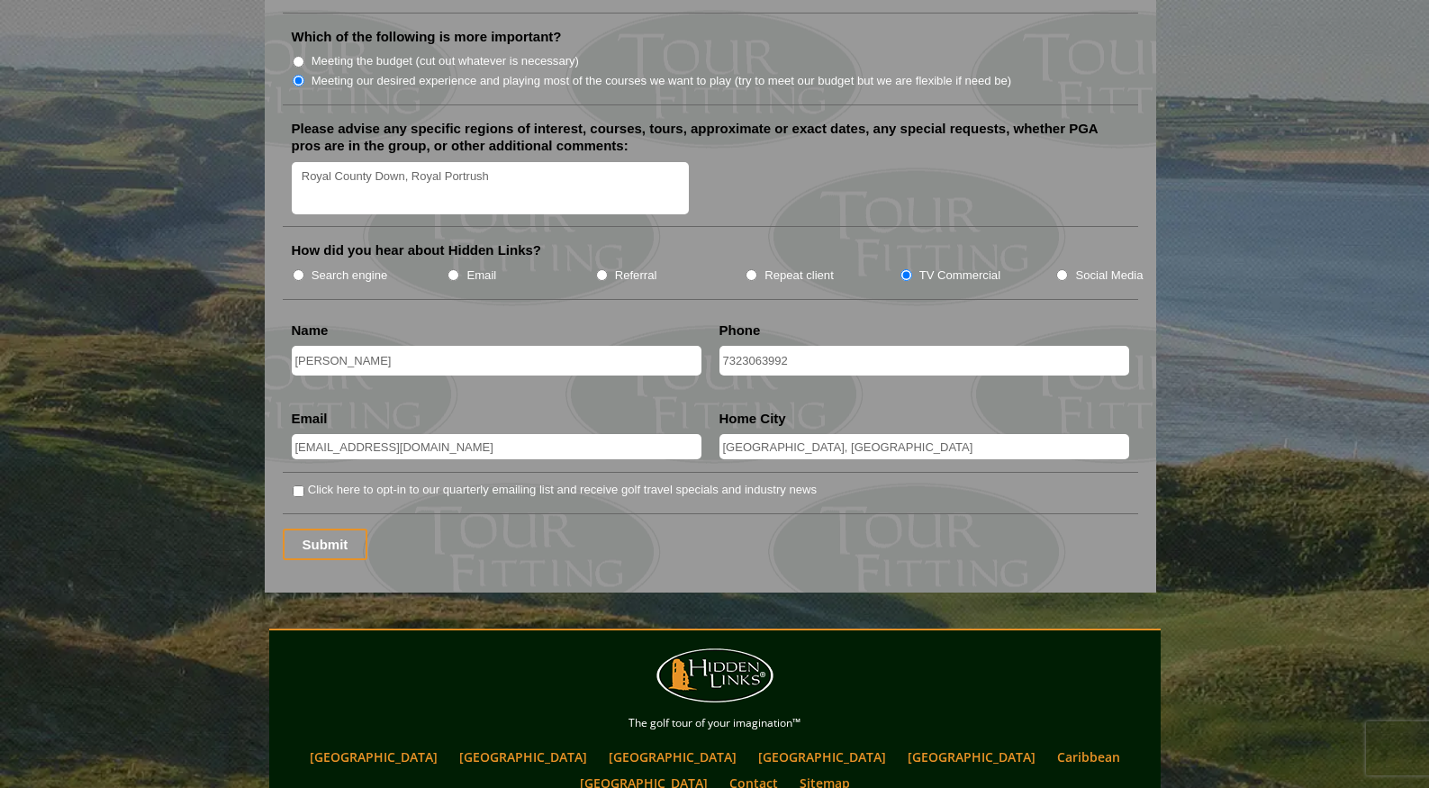
scroll to position [2395, 0]
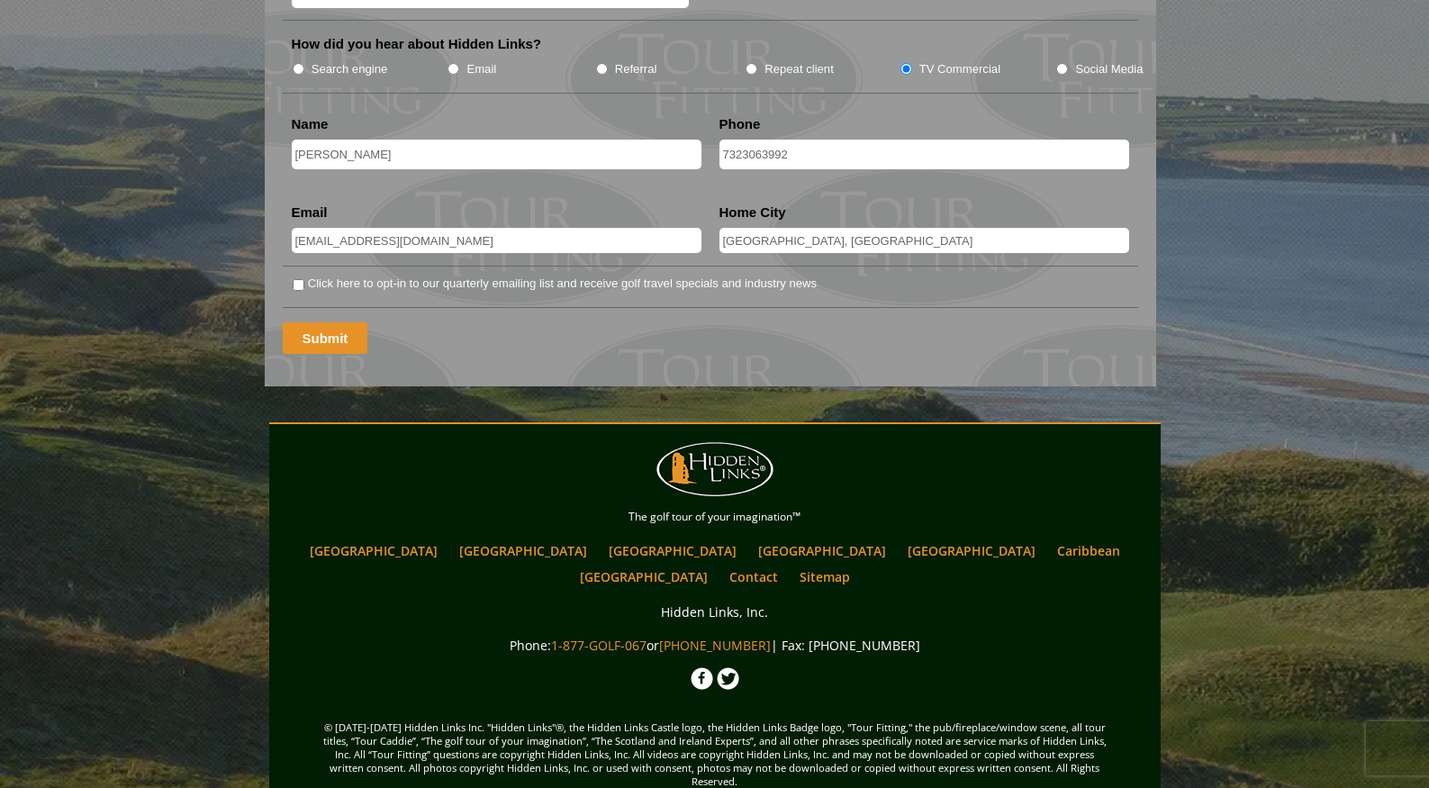
click at [340, 322] on input "Submit" at bounding box center [326, 338] width 86 height 32
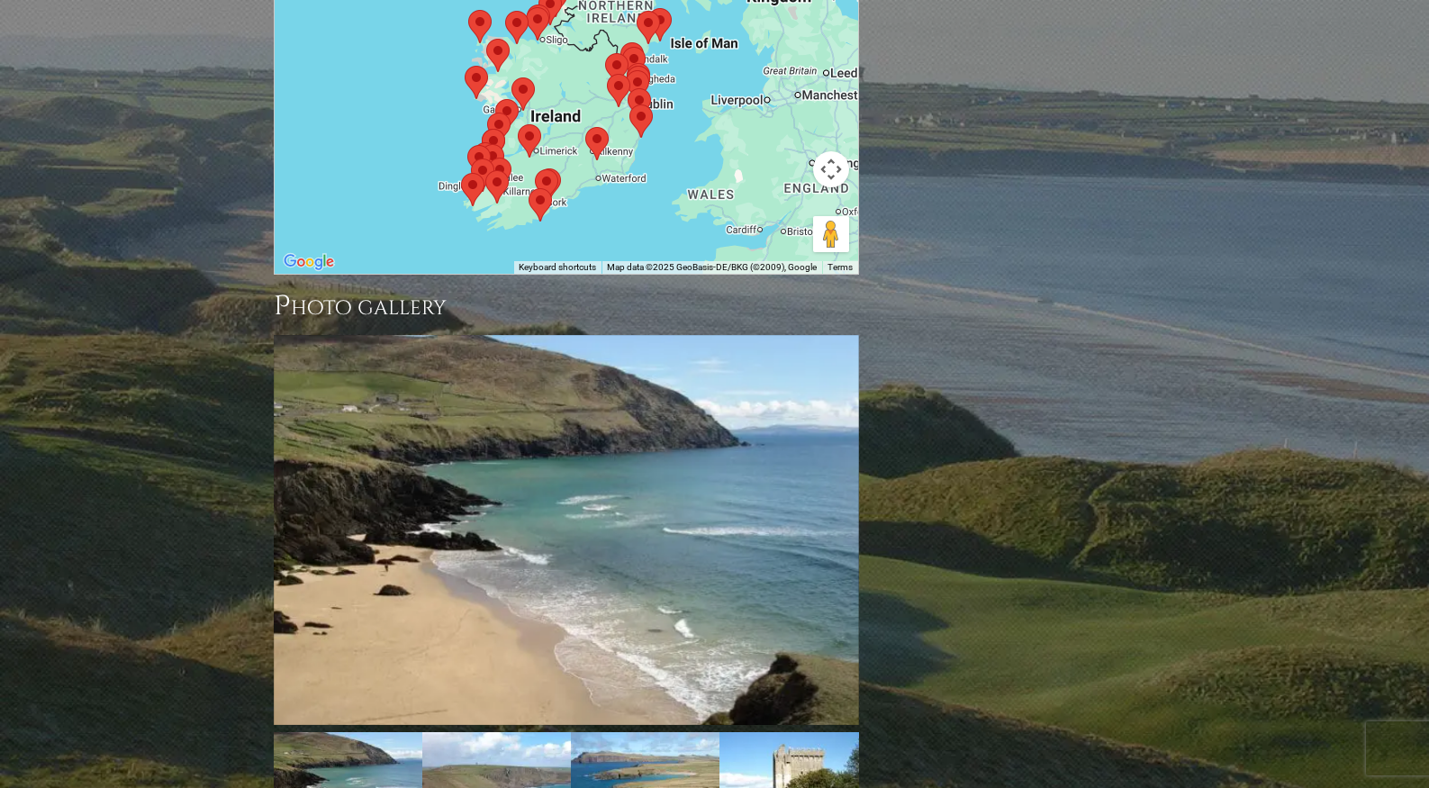
scroll to position [1922, 0]
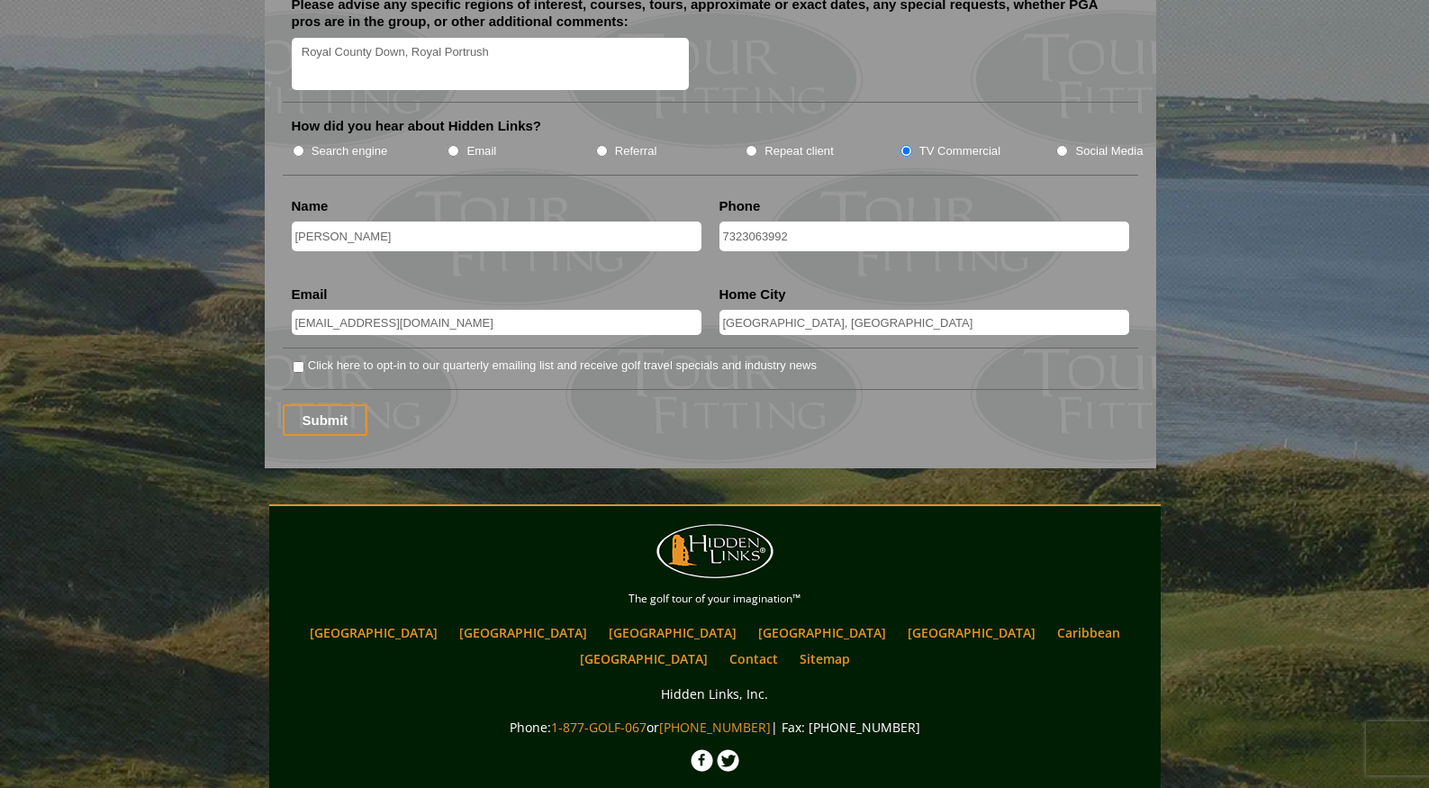
scroll to position [2427, 0]
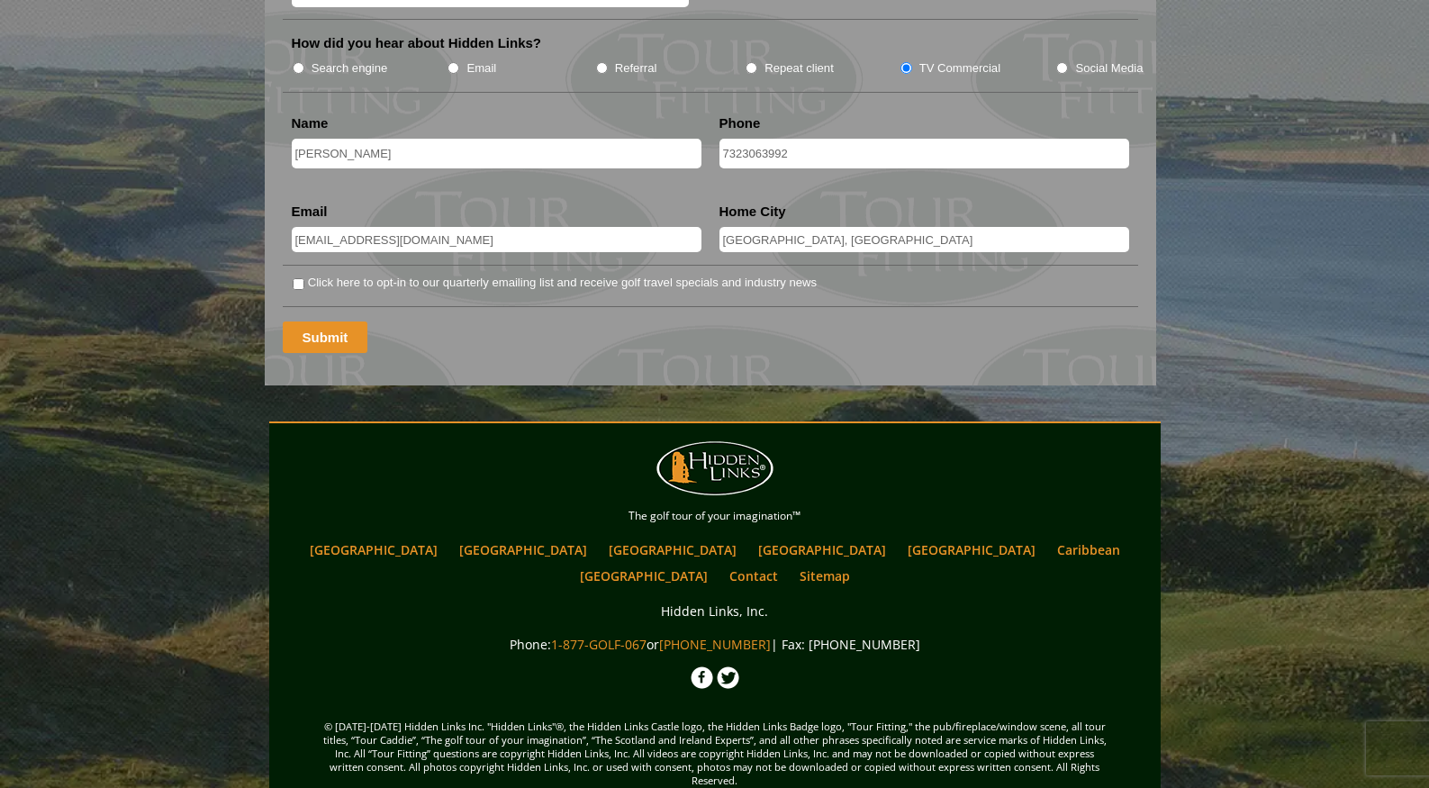
click at [319, 322] on input "Submit" at bounding box center [326, 338] width 86 height 32
